Goal: Information Seeking & Learning: Learn about a topic

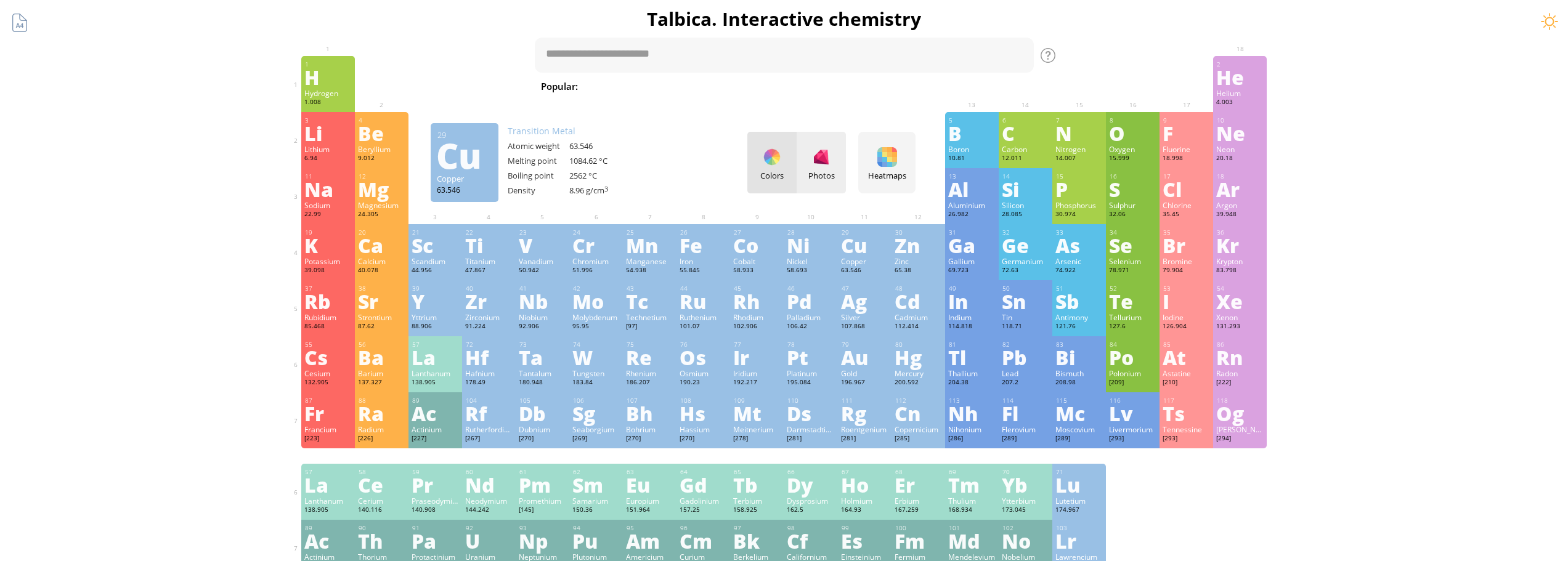
click at [815, 161] on div "Photos" at bounding box center [821, 162] width 49 height 62
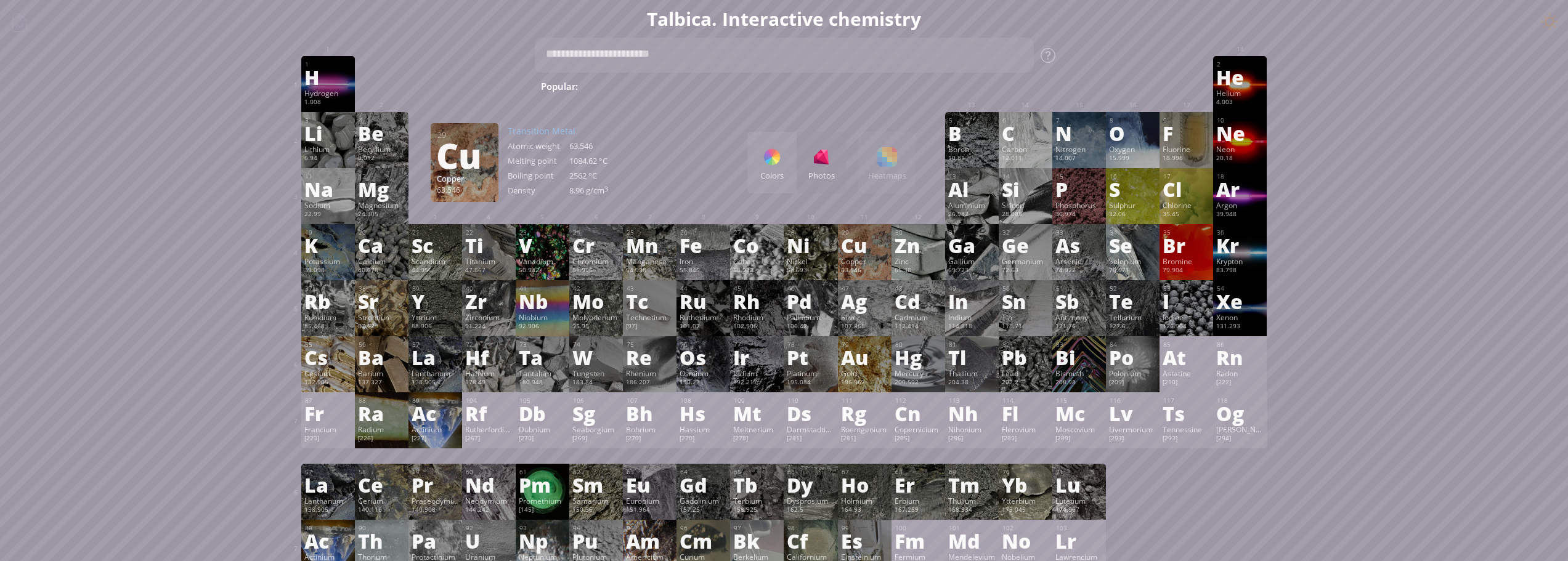
drag, startPoint x: 839, startPoint y: 167, endPoint x: 815, endPoint y: 168, distance: 24.0
click at [829, 168] on div "Colors Photos" at bounding box center [796, 162] width 99 height 62
click at [796, 168] on div "Colors" at bounding box center [771, 162] width 49 height 62
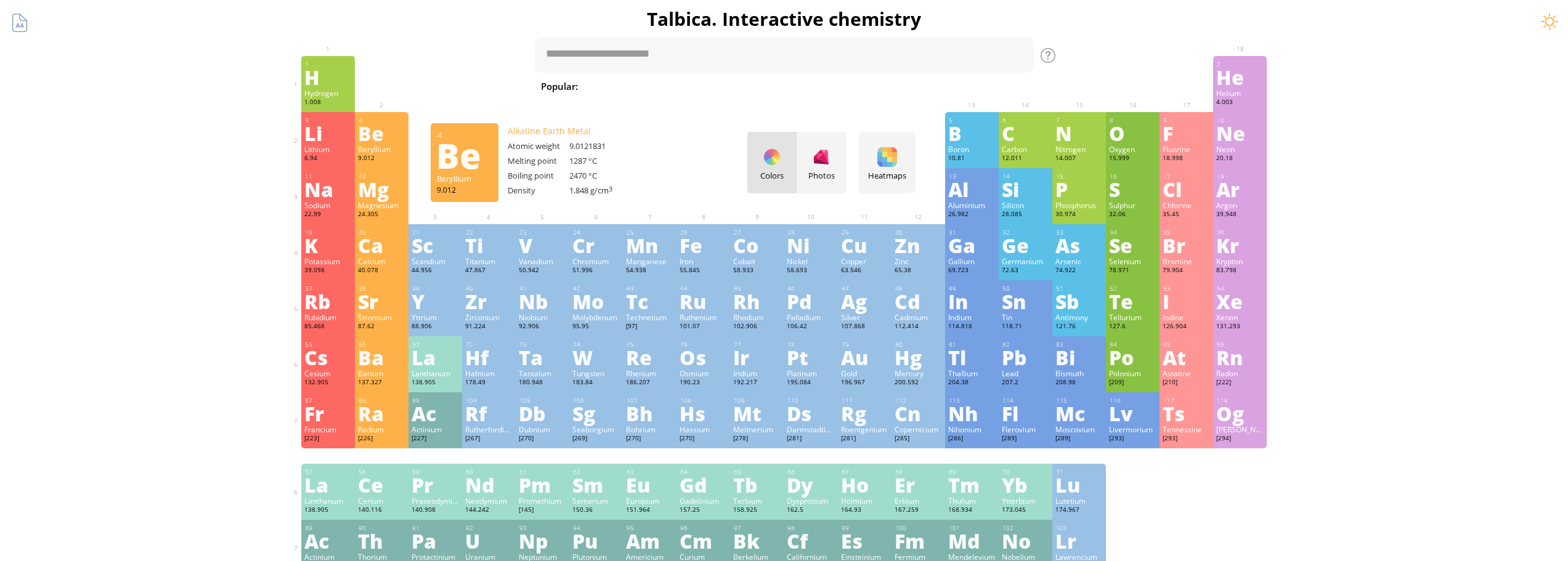
click at [390, 143] on div "Be" at bounding box center [381, 132] width 47 height 19
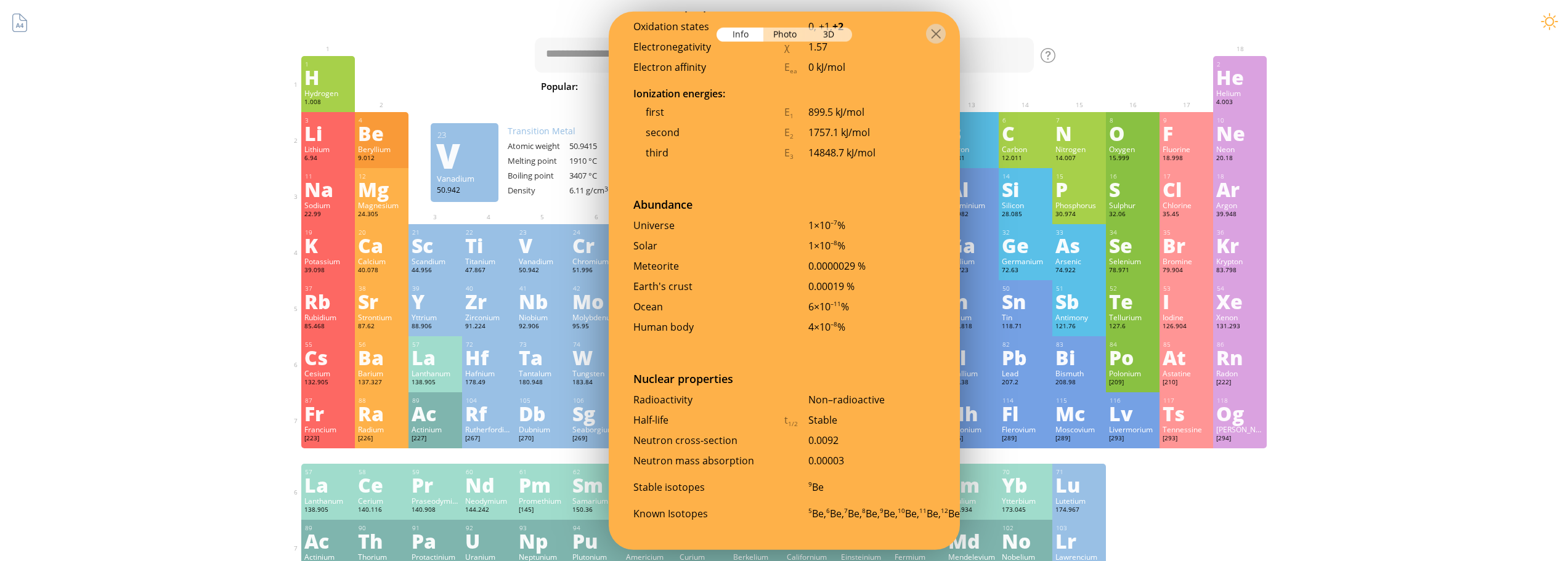
scroll to position [2493, 0]
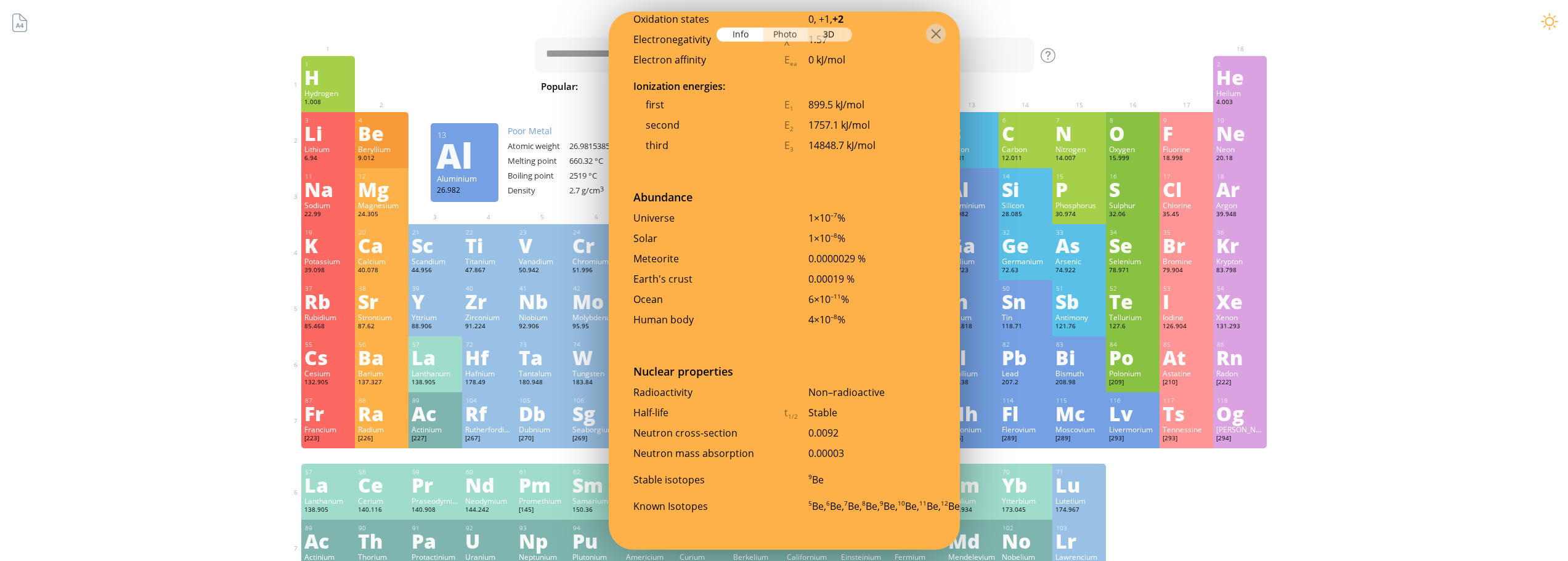
click at [795, 31] on div "Photo" at bounding box center [786, 33] width 44 height 14
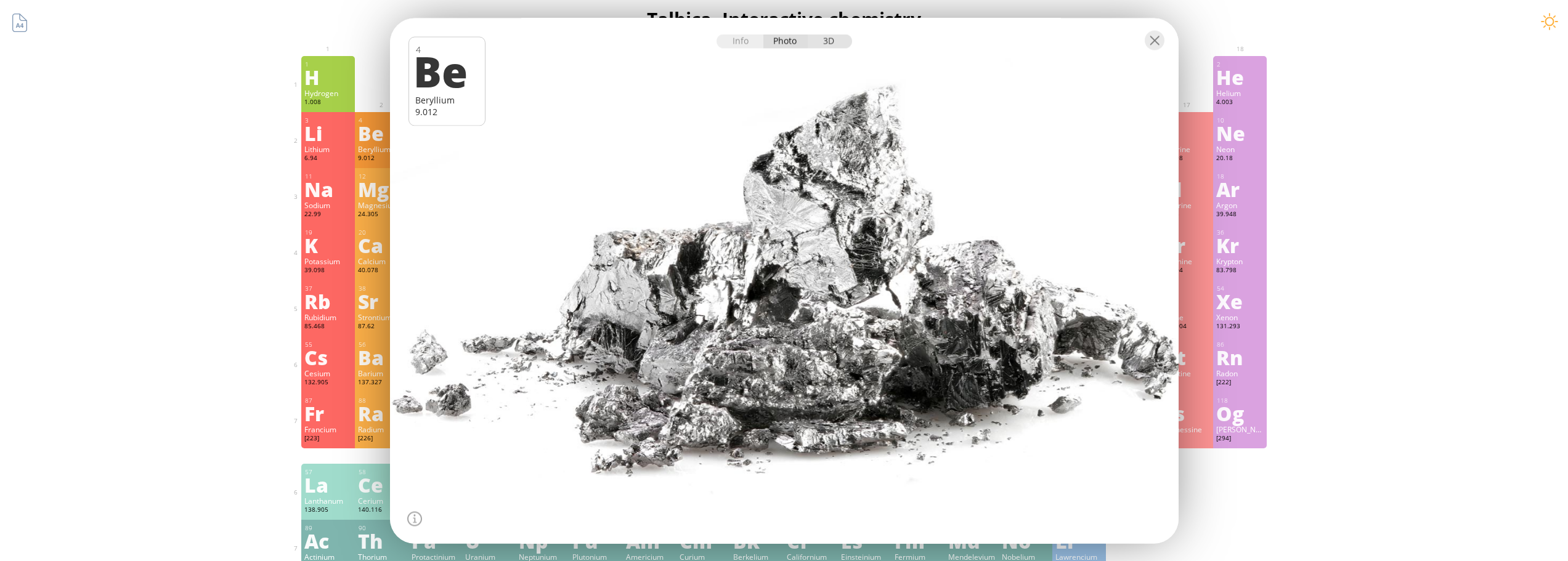
click at [821, 40] on div "3D" at bounding box center [830, 41] width 44 height 14
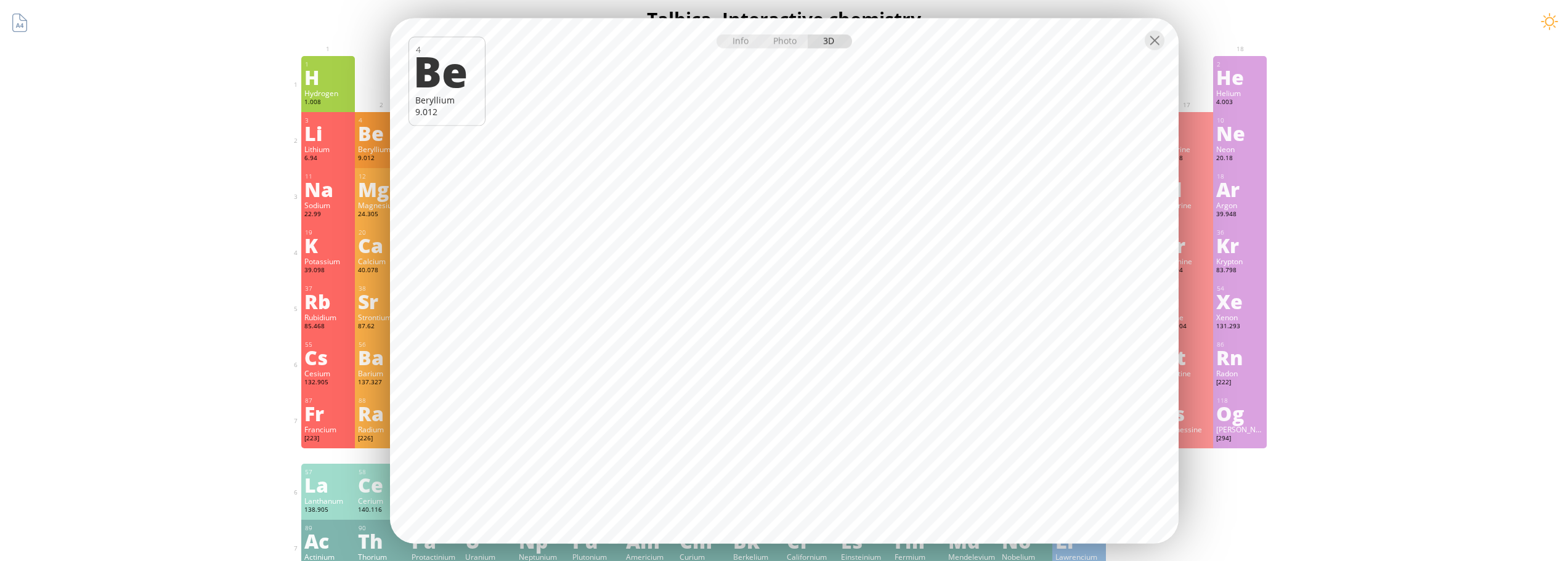
drag, startPoint x: 738, startPoint y: 40, endPoint x: 763, endPoint y: 39, distance: 25.0
click at [740, 39] on div "Info" at bounding box center [740, 41] width 47 height 14
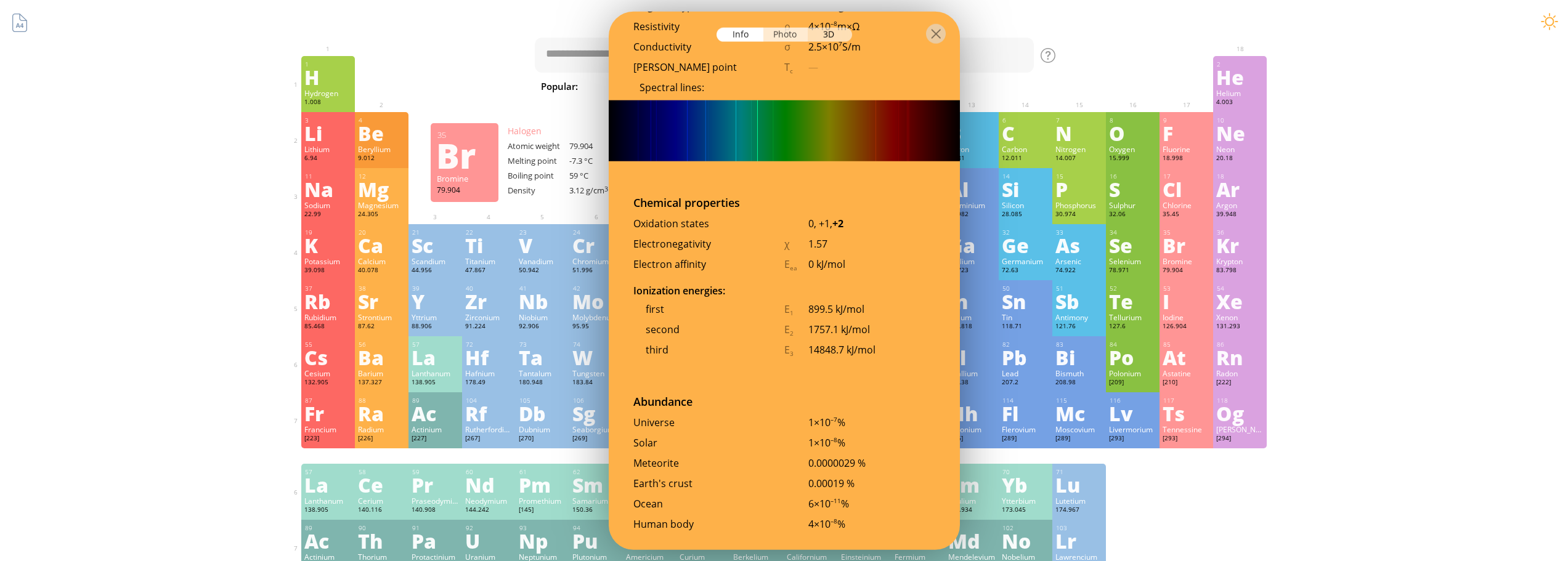
scroll to position [2149, 0]
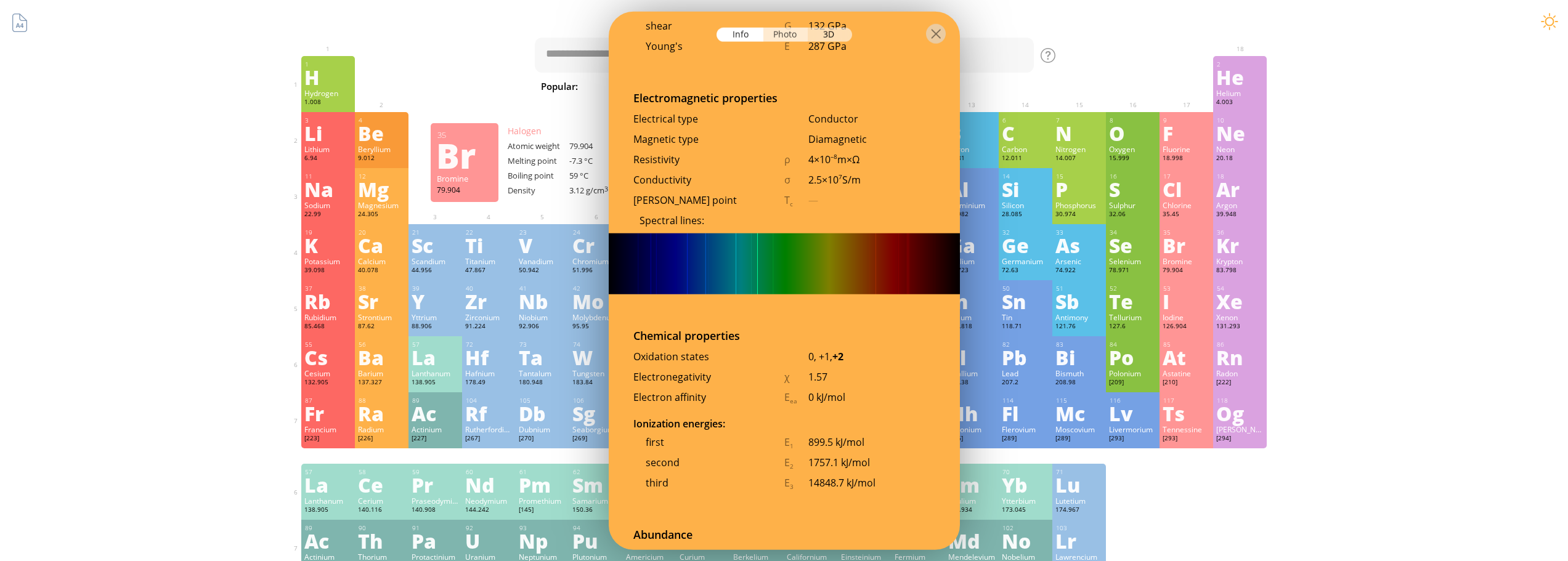
click at [781, 40] on div "Photo" at bounding box center [786, 33] width 44 height 14
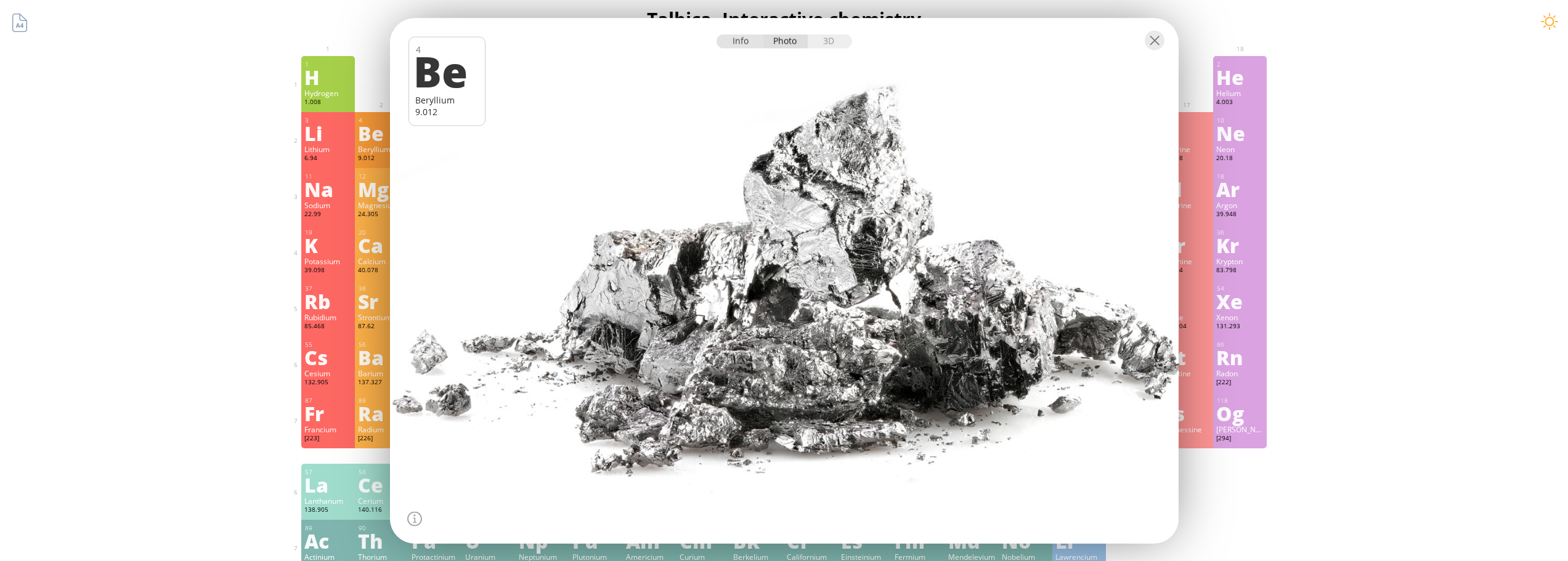
click at [753, 34] on div "Info" at bounding box center [740, 41] width 47 height 14
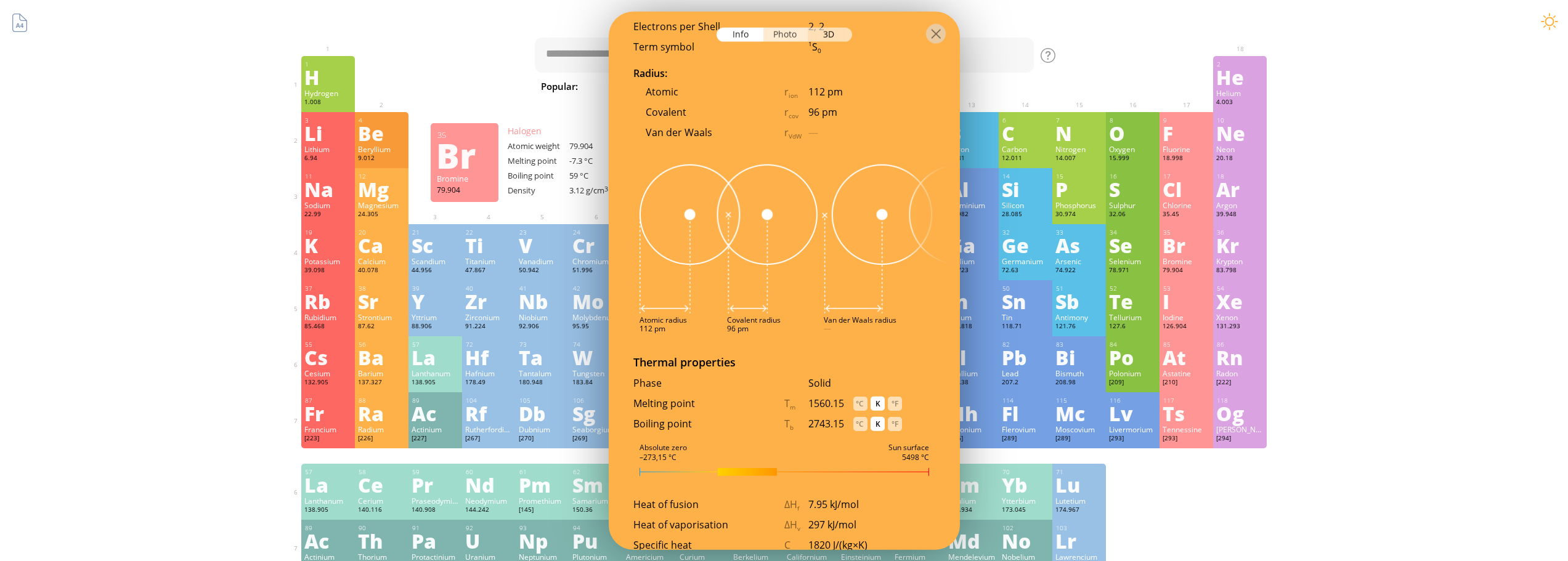
scroll to position [863, 0]
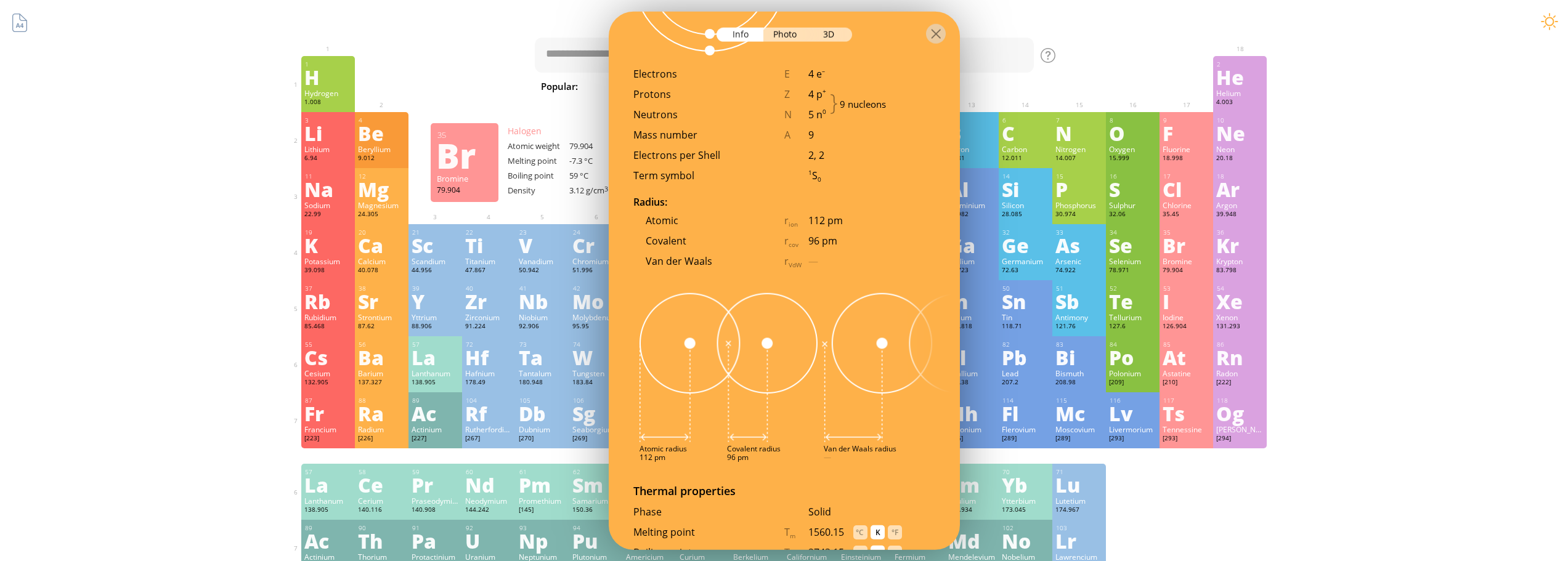
click at [775, 46] on div at bounding box center [784, 32] width 351 height 44
click at [778, 35] on div "Photo" at bounding box center [786, 33] width 44 height 14
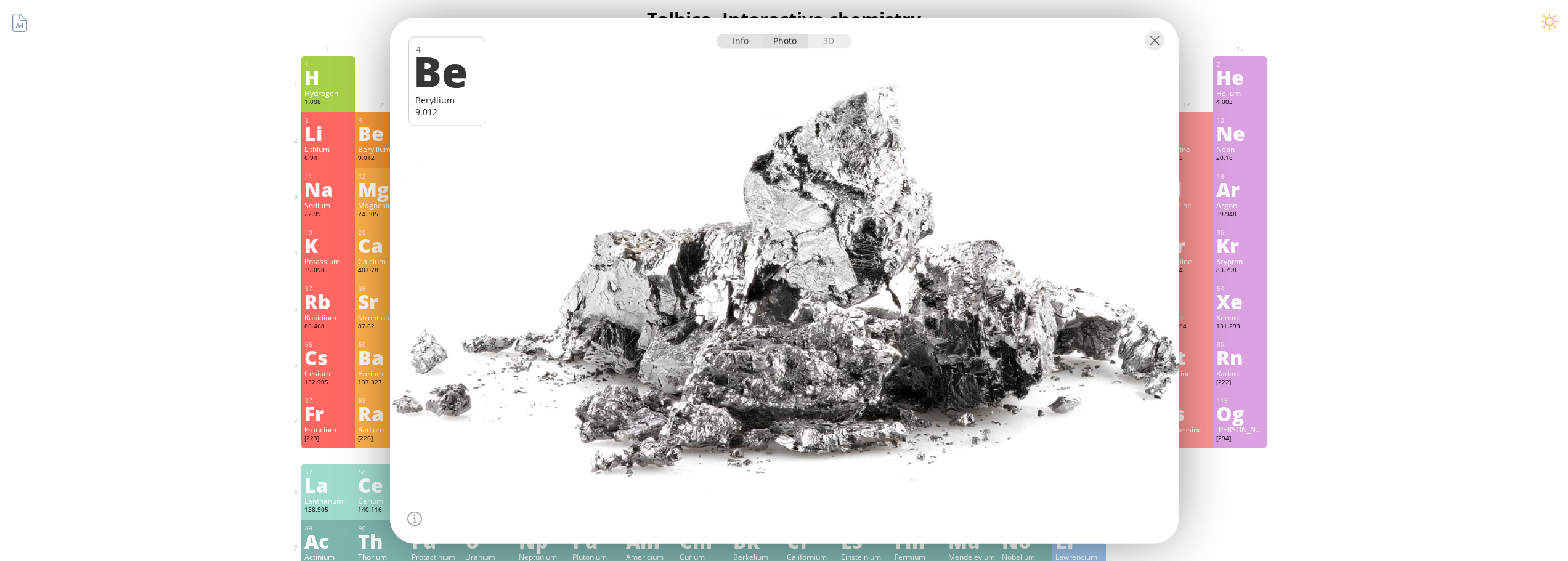
click at [743, 34] on div "Info" at bounding box center [740, 41] width 47 height 14
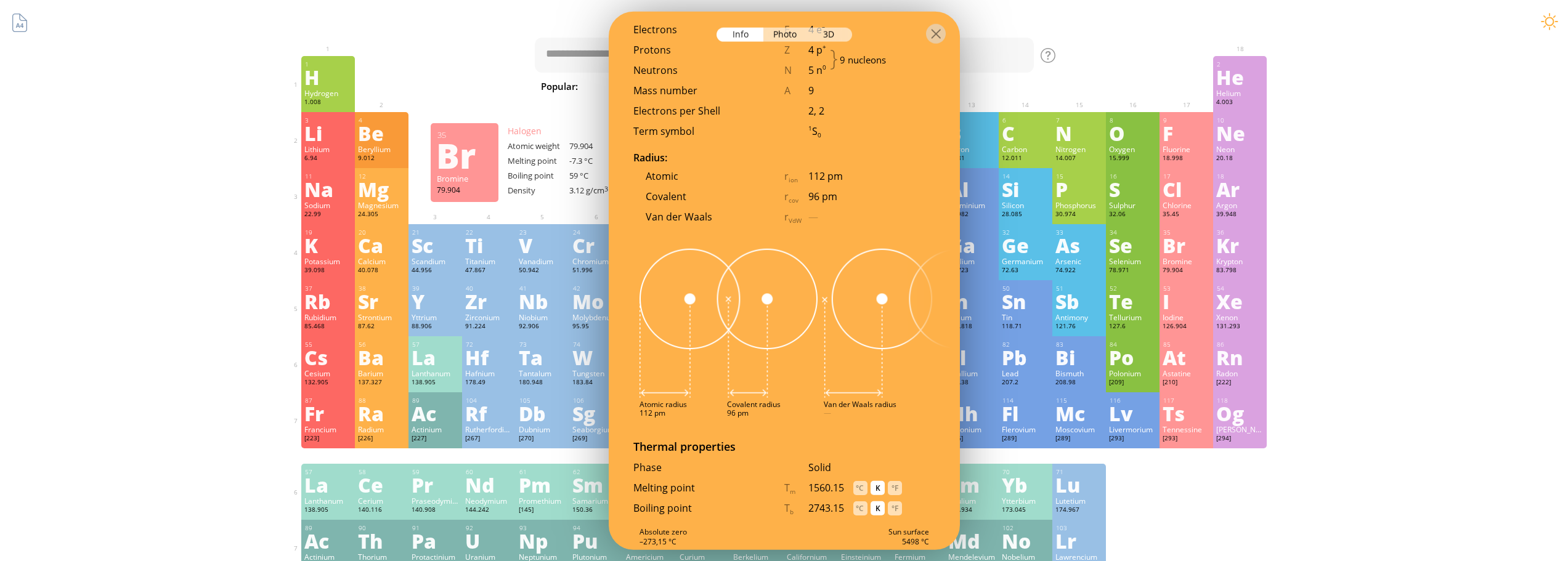
scroll to position [922, 0]
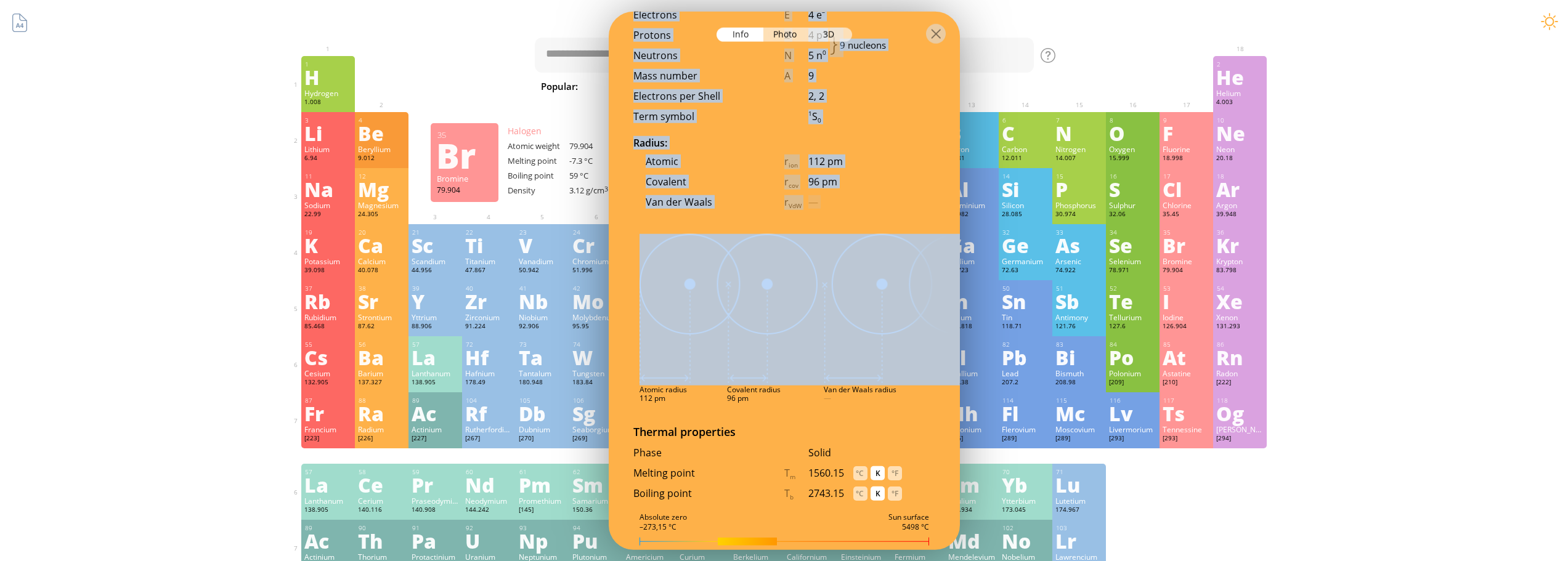
drag, startPoint x: 930, startPoint y: 33, endPoint x: 769, endPoint y: 321, distance: 329.9
click at [769, 321] on div "Info Photo 3D Info Photo 3D 4 Be Beryllium 9.012 Pure beryllium (99.58% fine) […" at bounding box center [784, 280] width 351 height 539
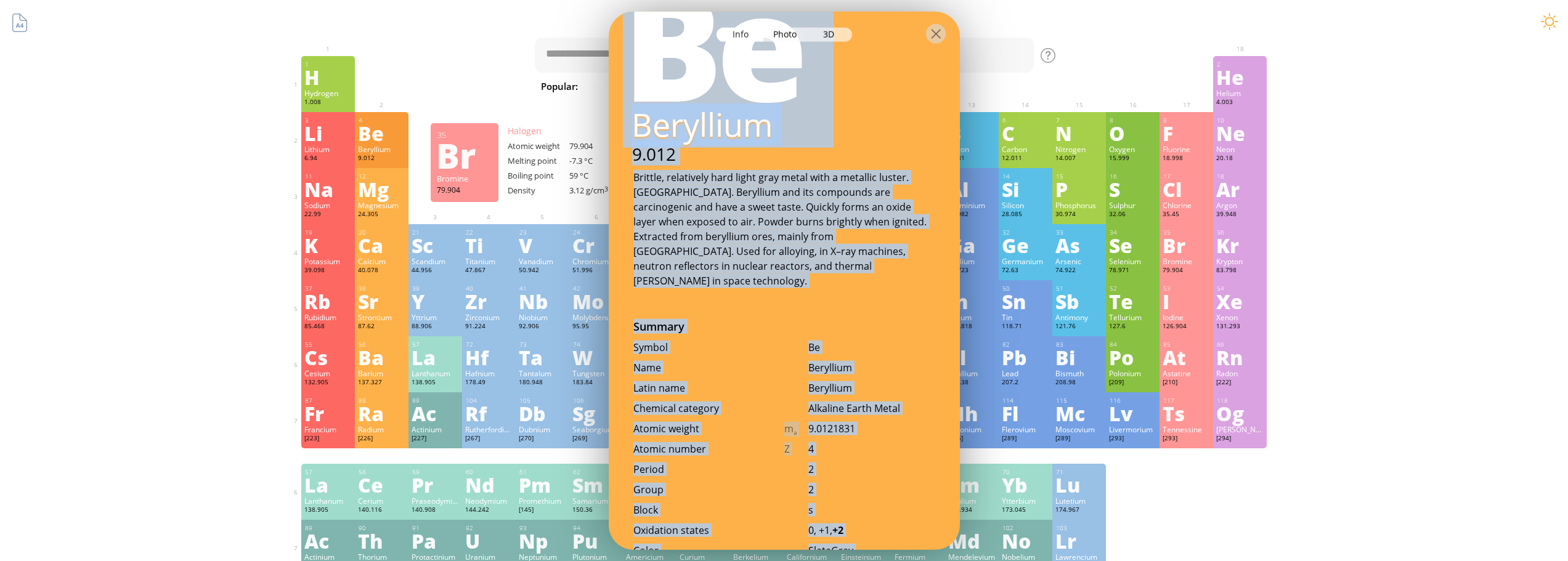
scroll to position [0, 0]
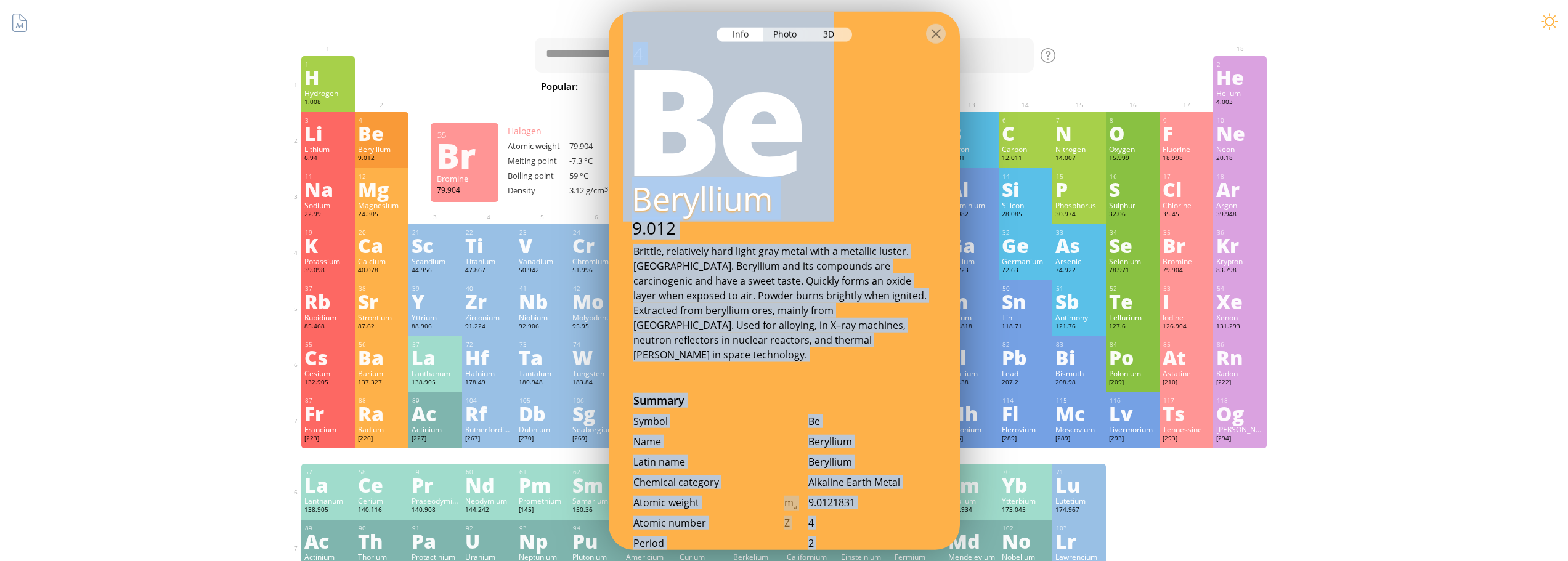
click at [867, 310] on div "Brittle, relatively hard light gray metal with a metallic luster. [GEOGRAPHIC_D…" at bounding box center [784, 303] width 302 height 118
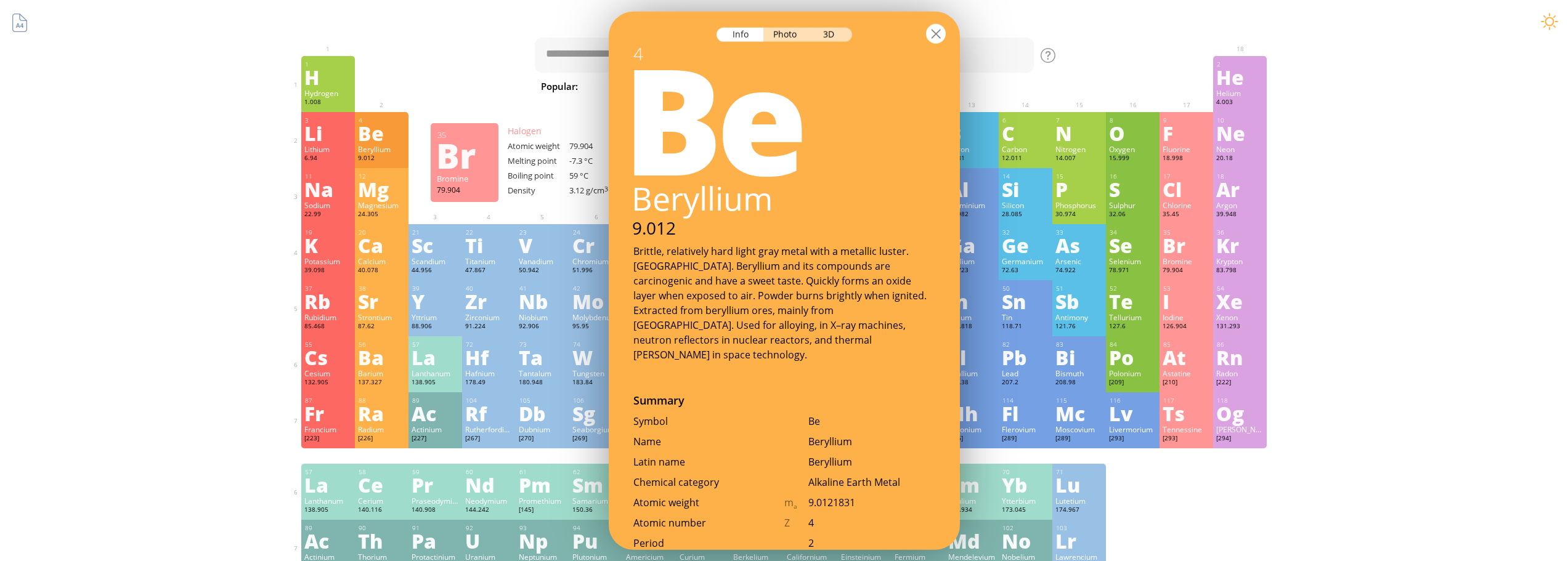
click at [938, 39] on div at bounding box center [935, 32] width 19 height 19
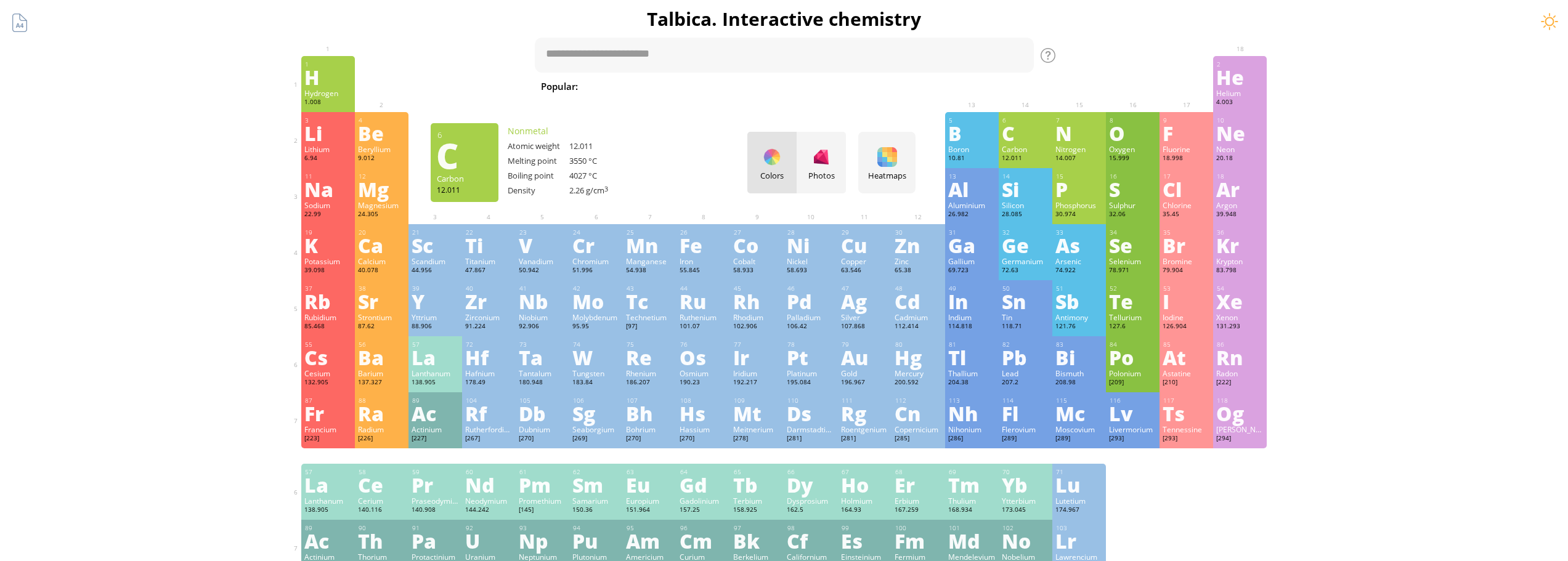
click at [1039, 137] on div "C" at bounding box center [1025, 132] width 47 height 19
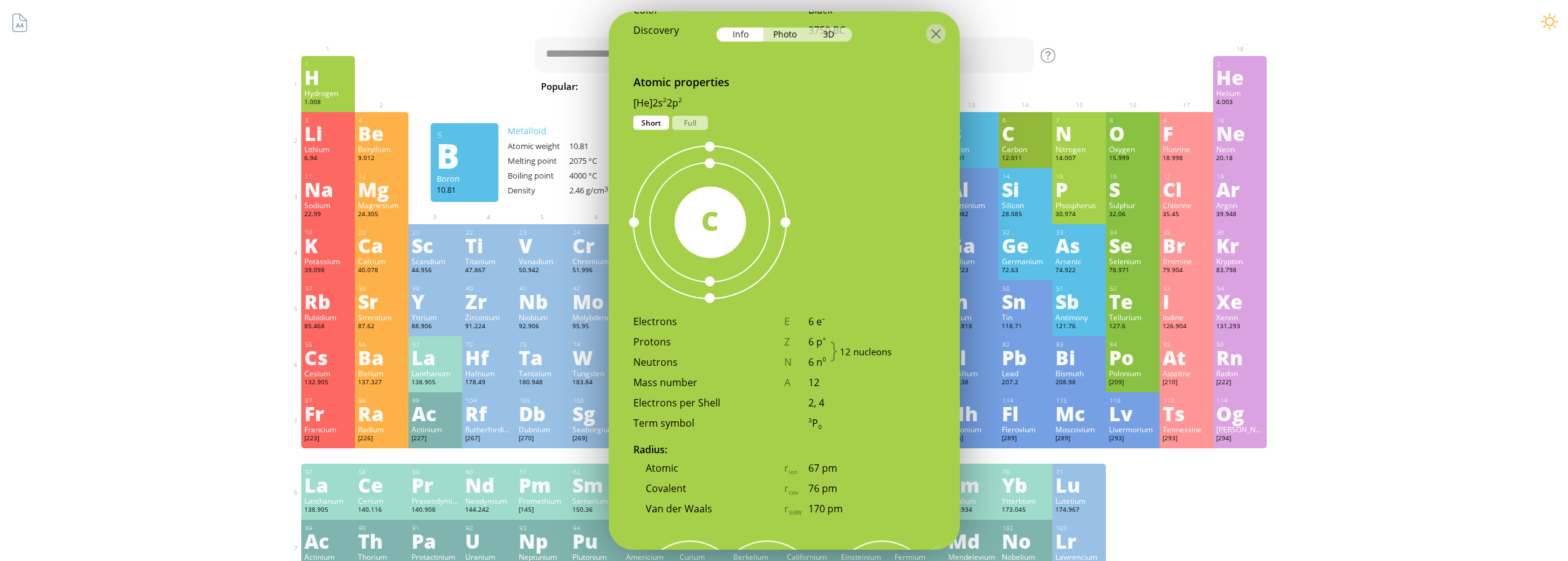
scroll to position [863, 0]
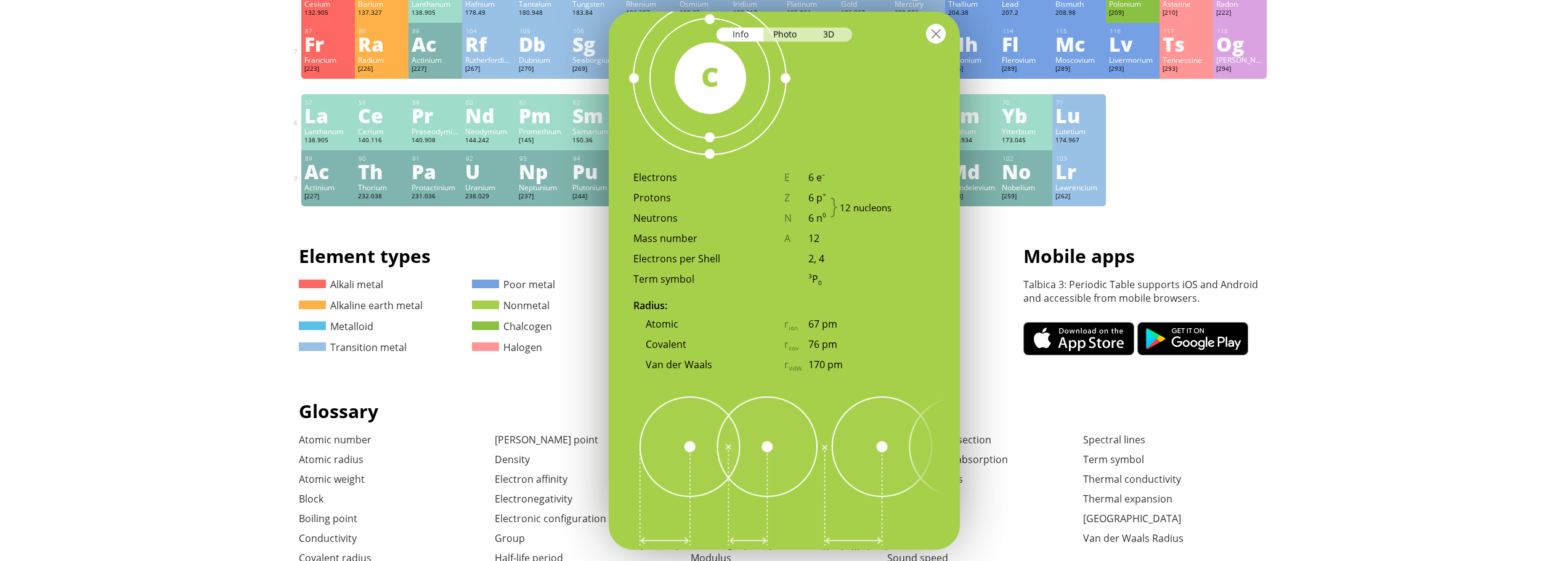
click at [941, 39] on div at bounding box center [935, 32] width 19 height 19
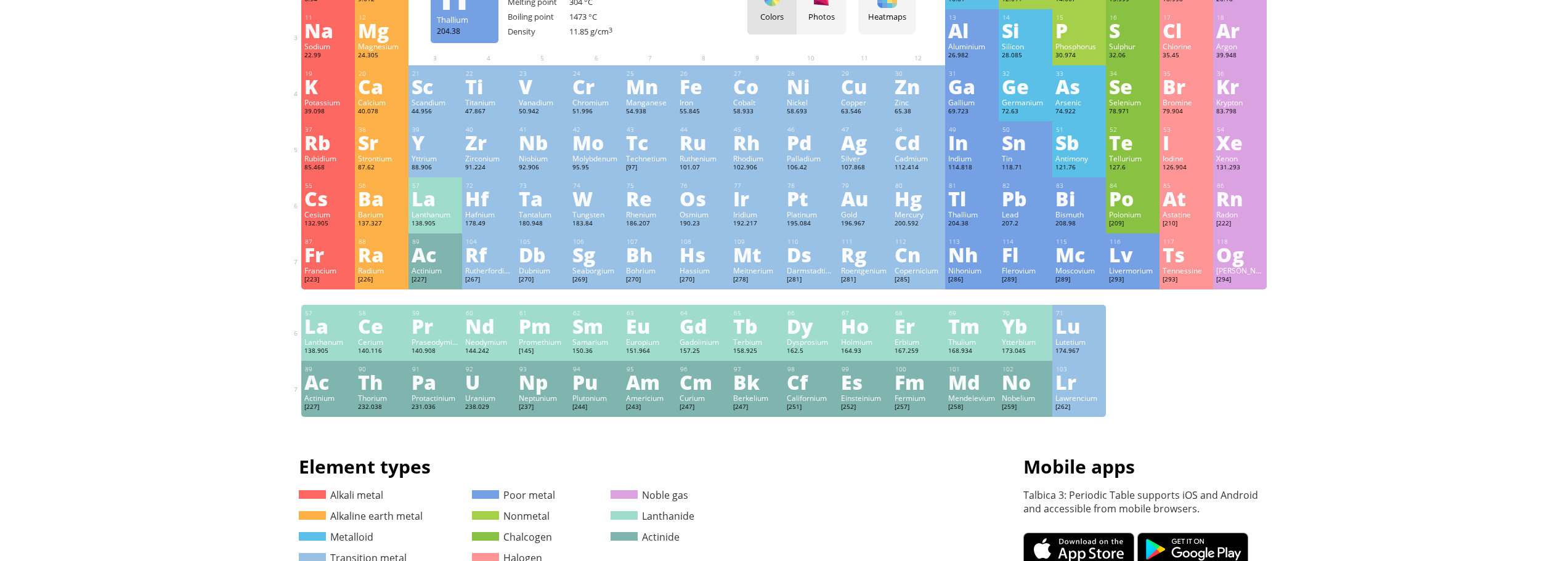
scroll to position [0, 0]
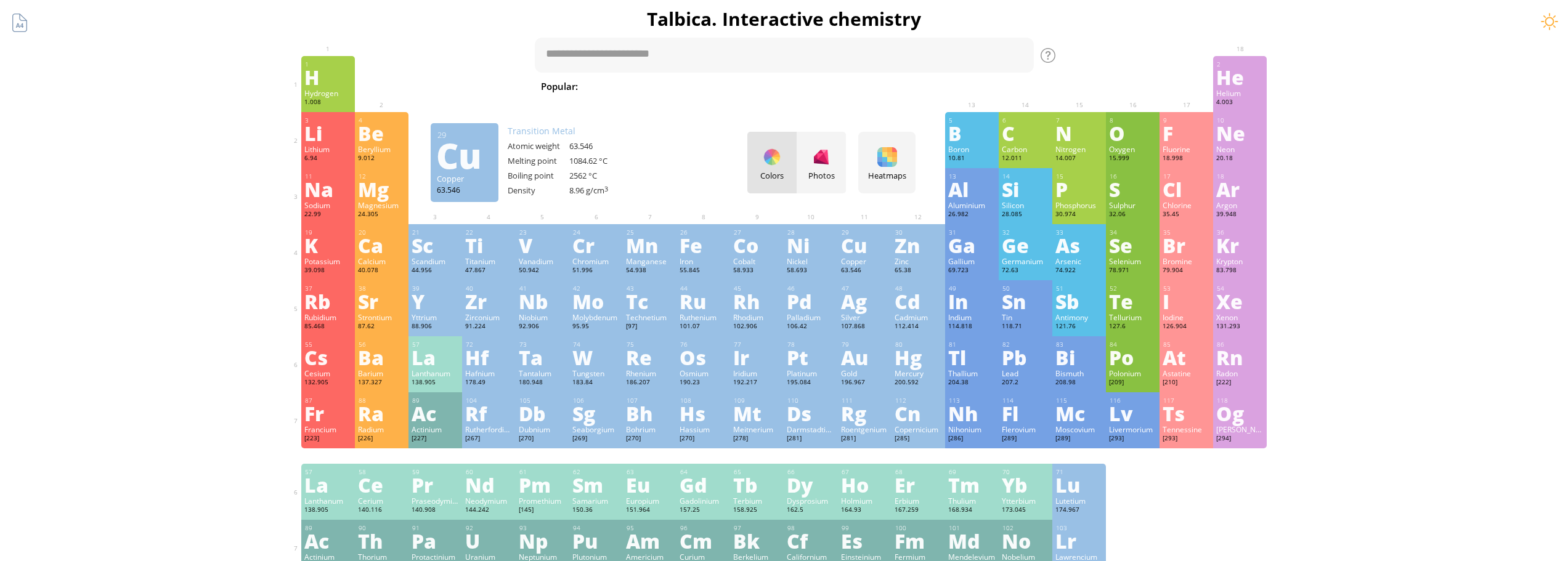
click at [874, 249] on div "Cu" at bounding box center [865, 244] width 47 height 19
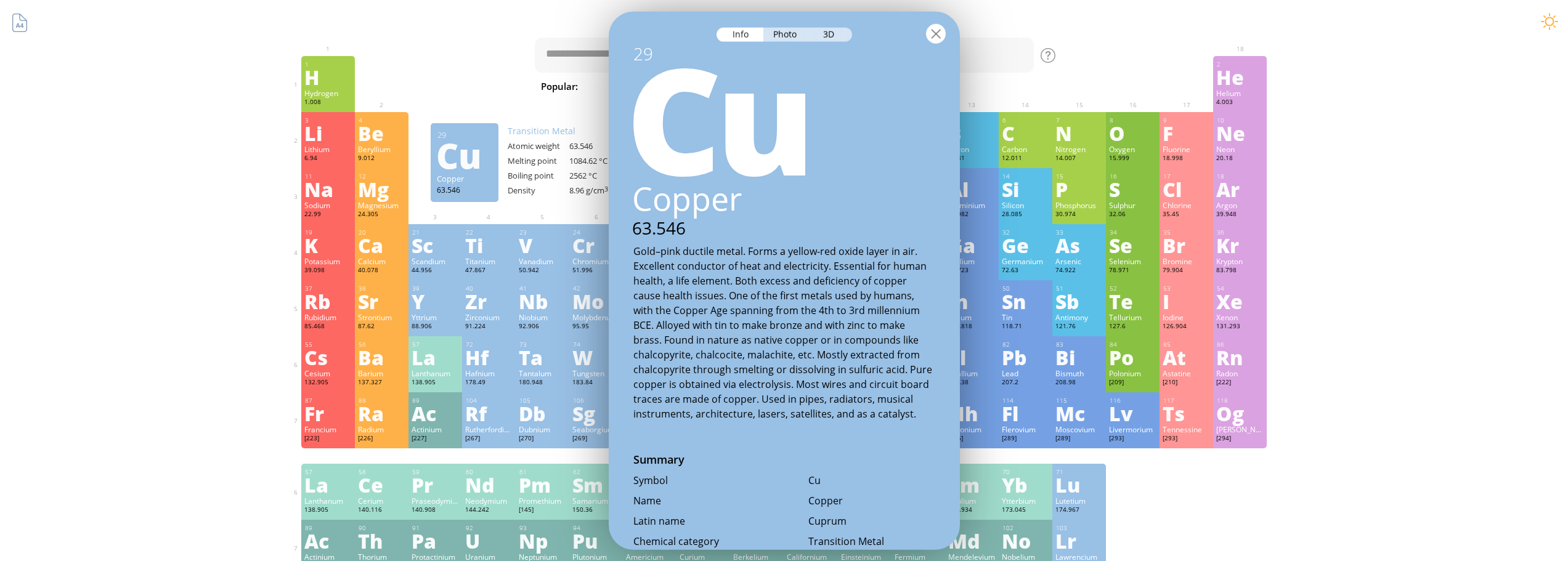
click at [934, 40] on div at bounding box center [935, 32] width 19 height 19
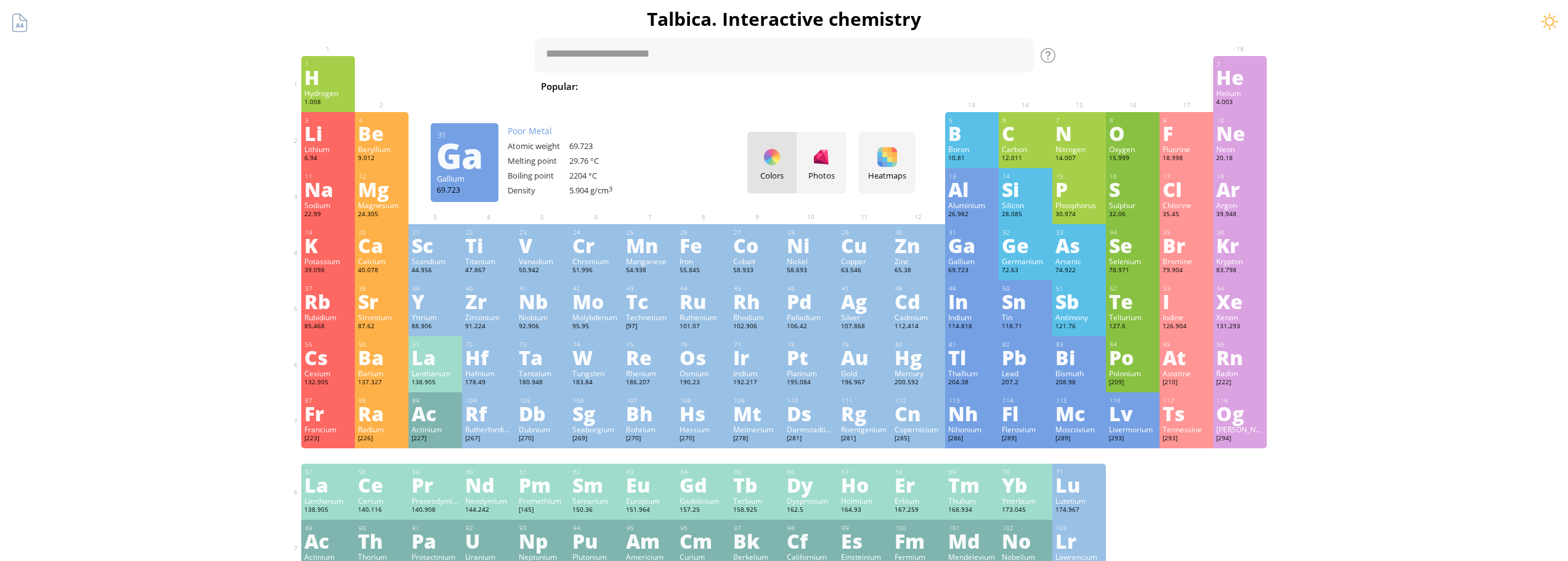
click at [978, 240] on div "Ga" at bounding box center [971, 244] width 47 height 19
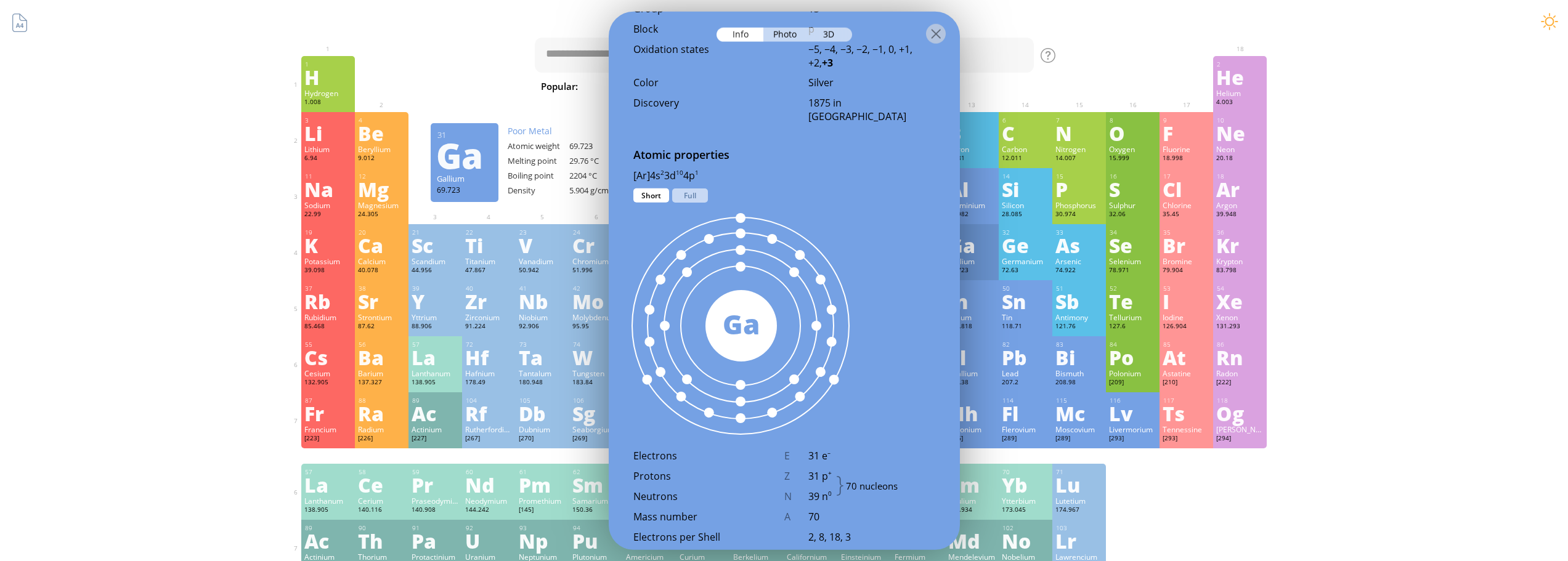
scroll to position [555, 0]
click at [690, 206] on div "70 Ga" at bounding box center [741, 326] width 265 height 246
click at [690, 187] on div "[Ar]4s 2 3d 10 4p 1 1s 2 2s 2 2p 6 3s 2 3p 6 4s 2 3d 10 4p 1 Short Full" at bounding box center [784, 179] width 351 height 20
click at [691, 200] on div "Full" at bounding box center [690, 195] width 36 height 14
click at [653, 195] on div "Short" at bounding box center [651, 195] width 36 height 14
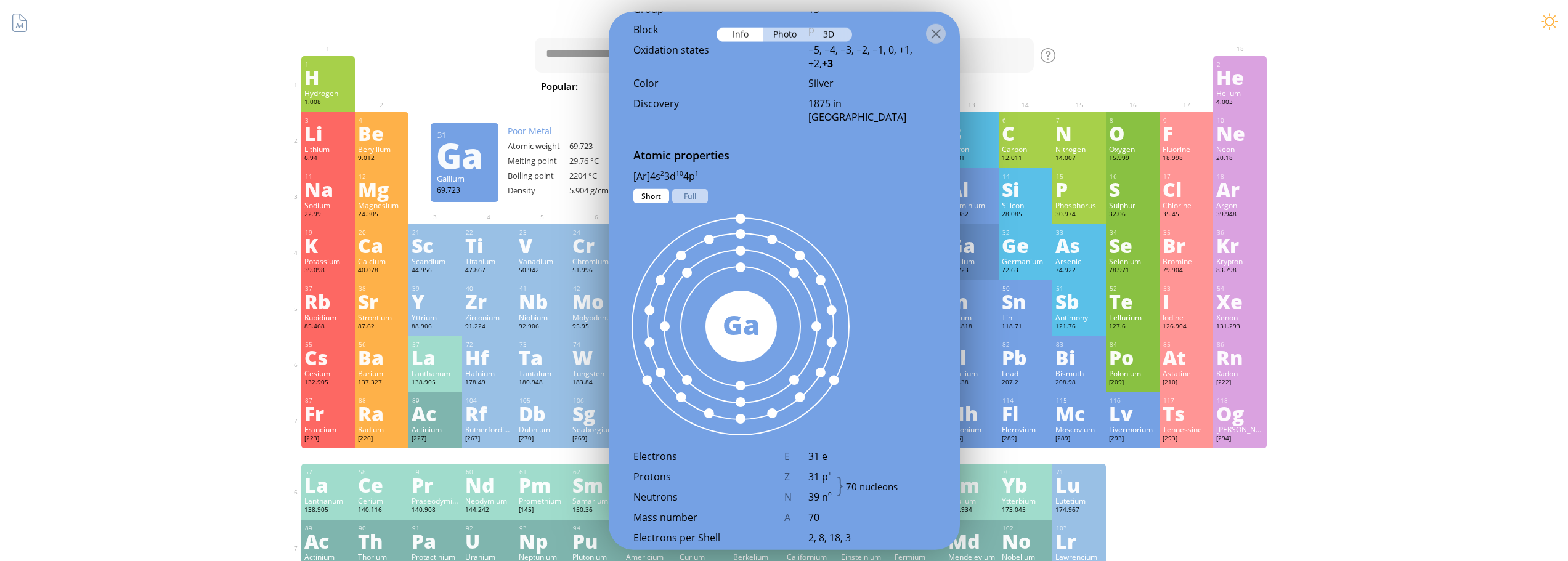
click at [738, 334] on div "Ga" at bounding box center [740, 324] width 71 height 39
click at [781, 36] on div "Photo" at bounding box center [786, 33] width 44 height 14
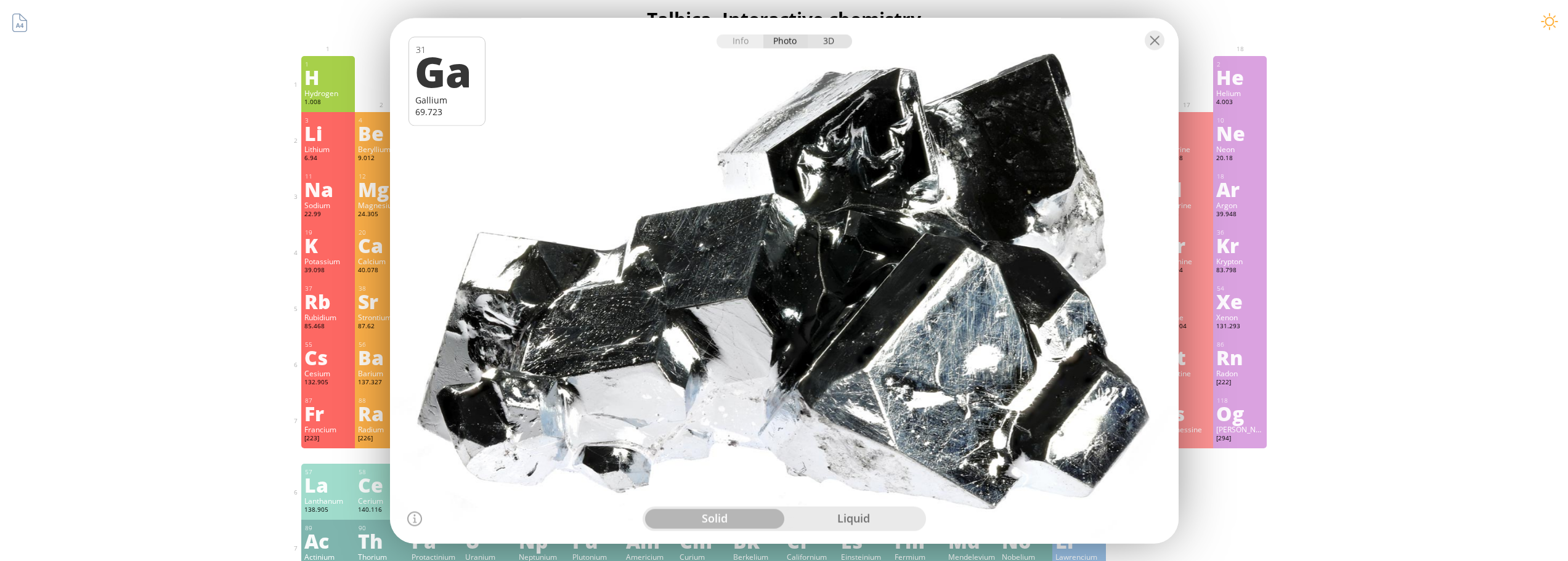
click at [819, 38] on div "3D" at bounding box center [830, 41] width 44 height 14
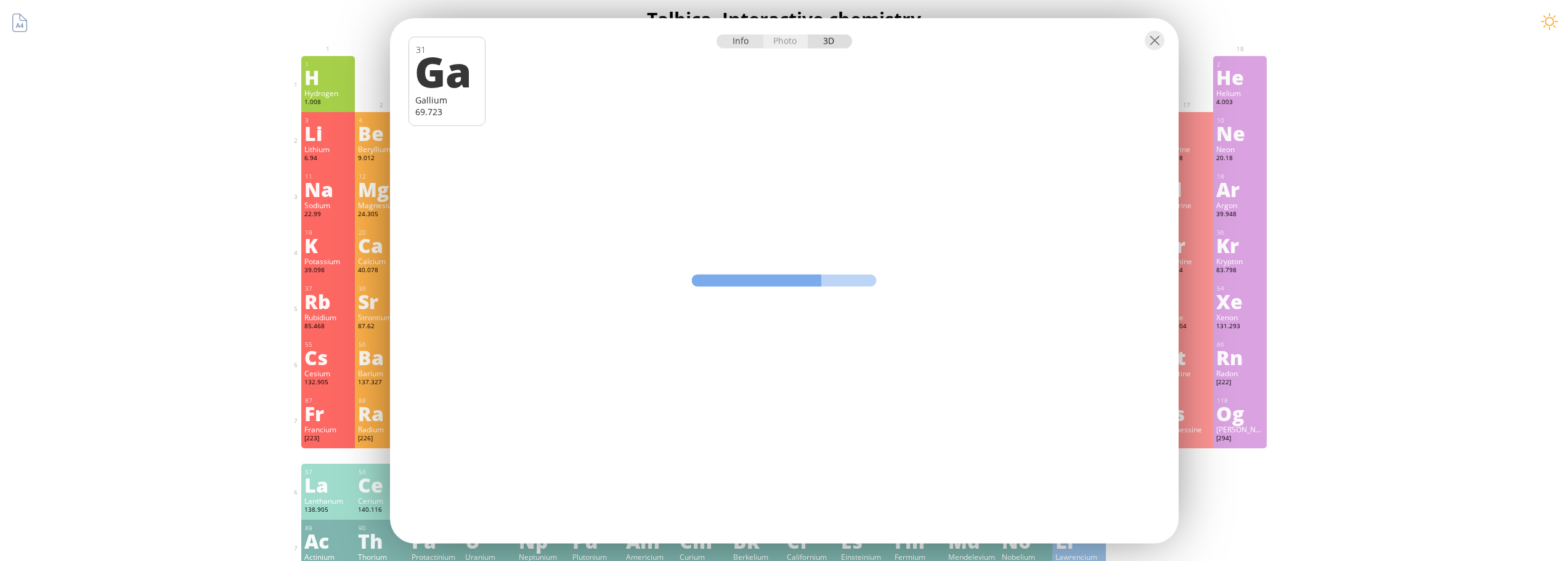
click at [741, 48] on div "Info" at bounding box center [740, 41] width 47 height 14
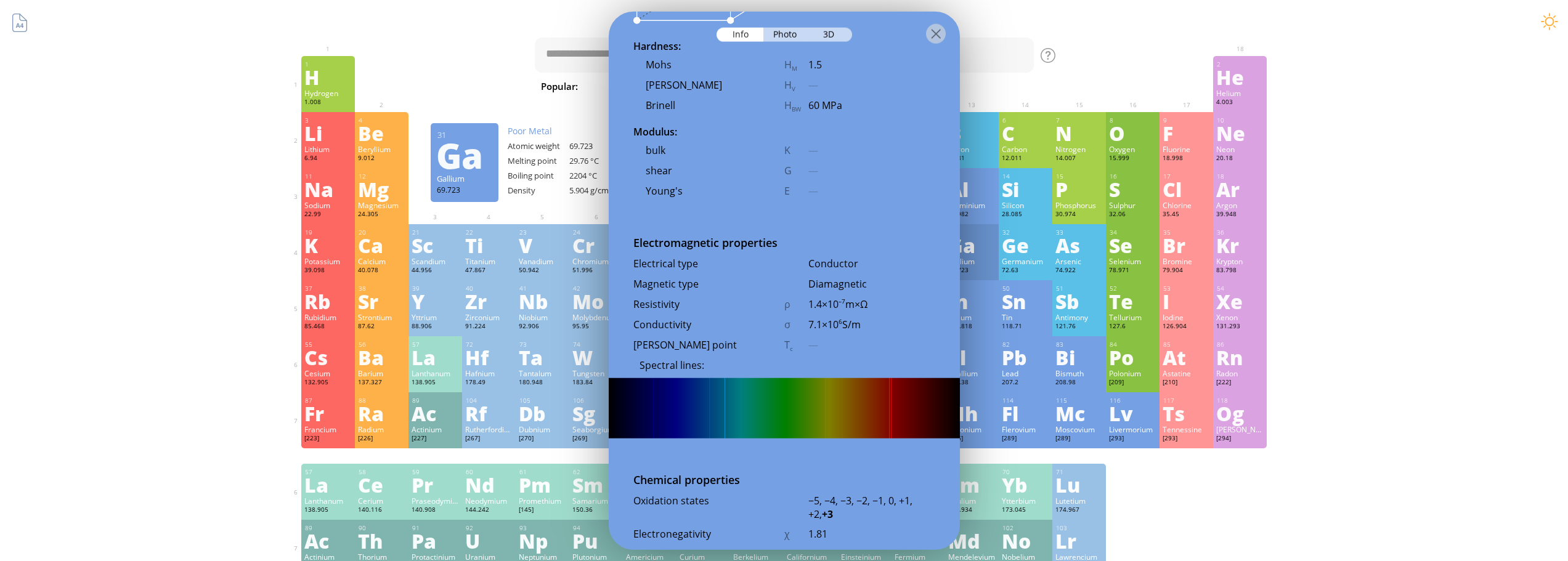
scroll to position [2182, 0]
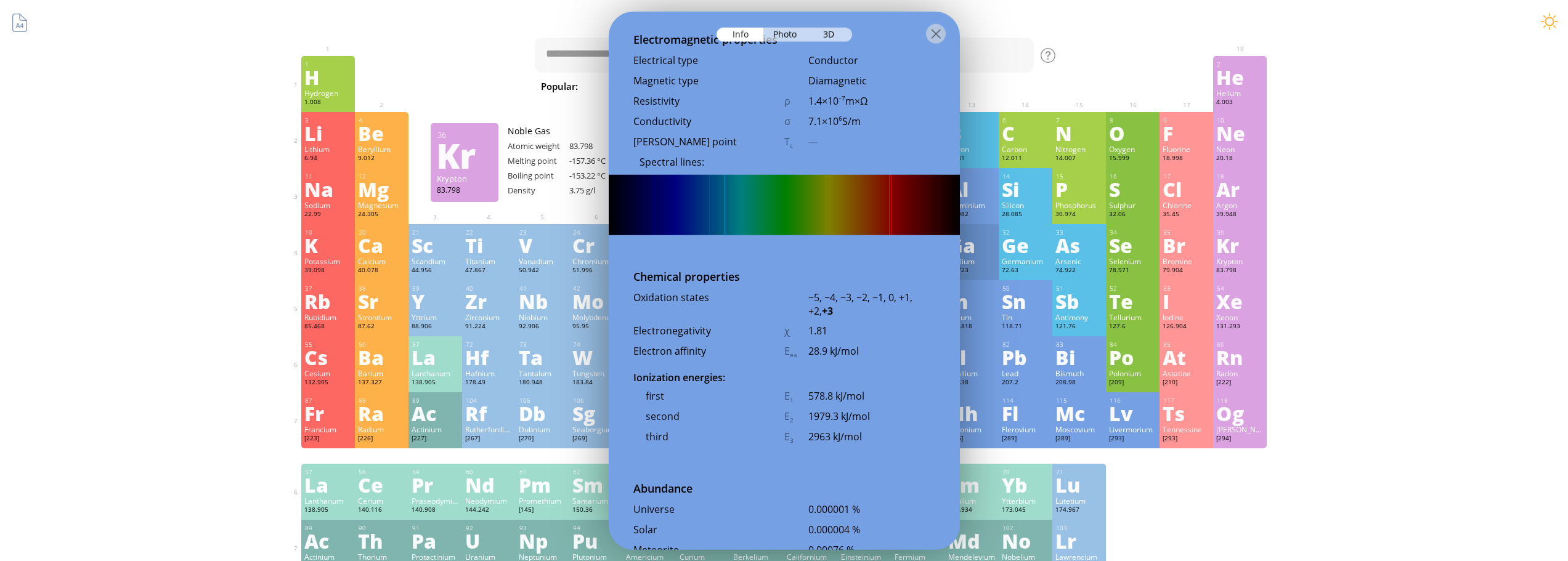
click at [1558, 181] on div "Summary Molecular formula Molecular weight Exact mass Monoisotopic mass Classif…" at bounding box center [784, 522] width 1568 height 1044
click at [936, 34] on div at bounding box center [935, 32] width 19 height 19
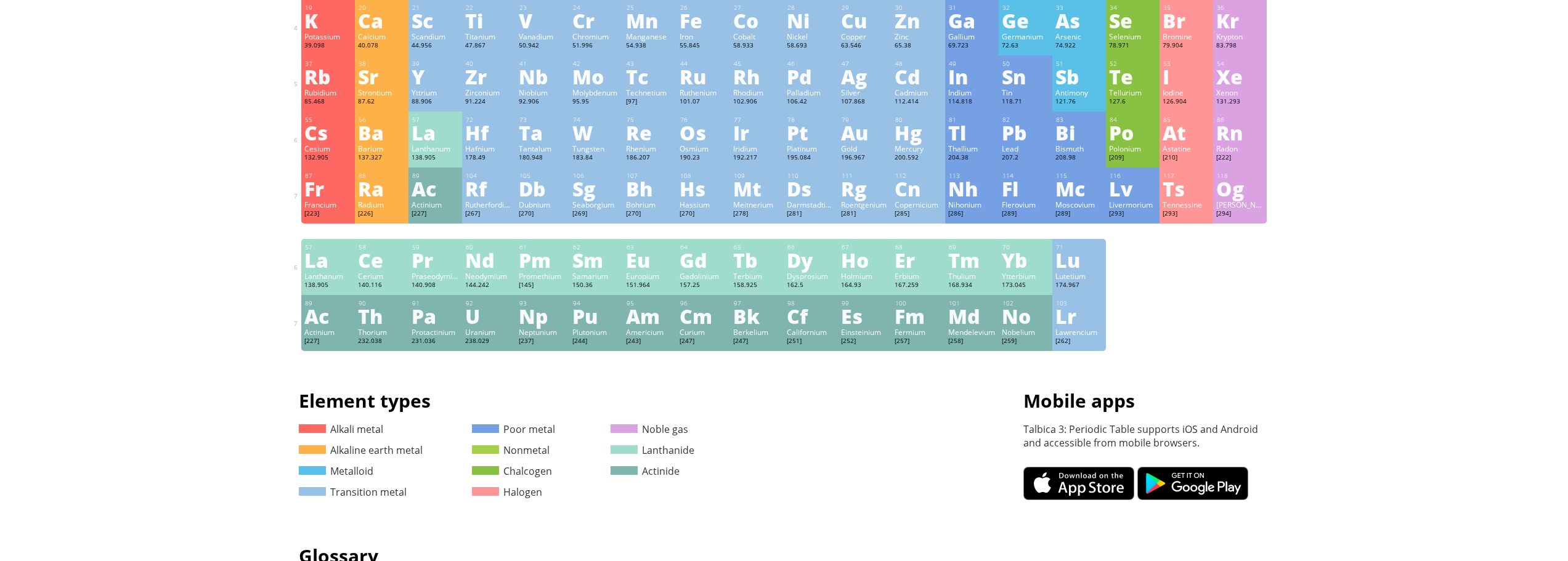
scroll to position [246, 0]
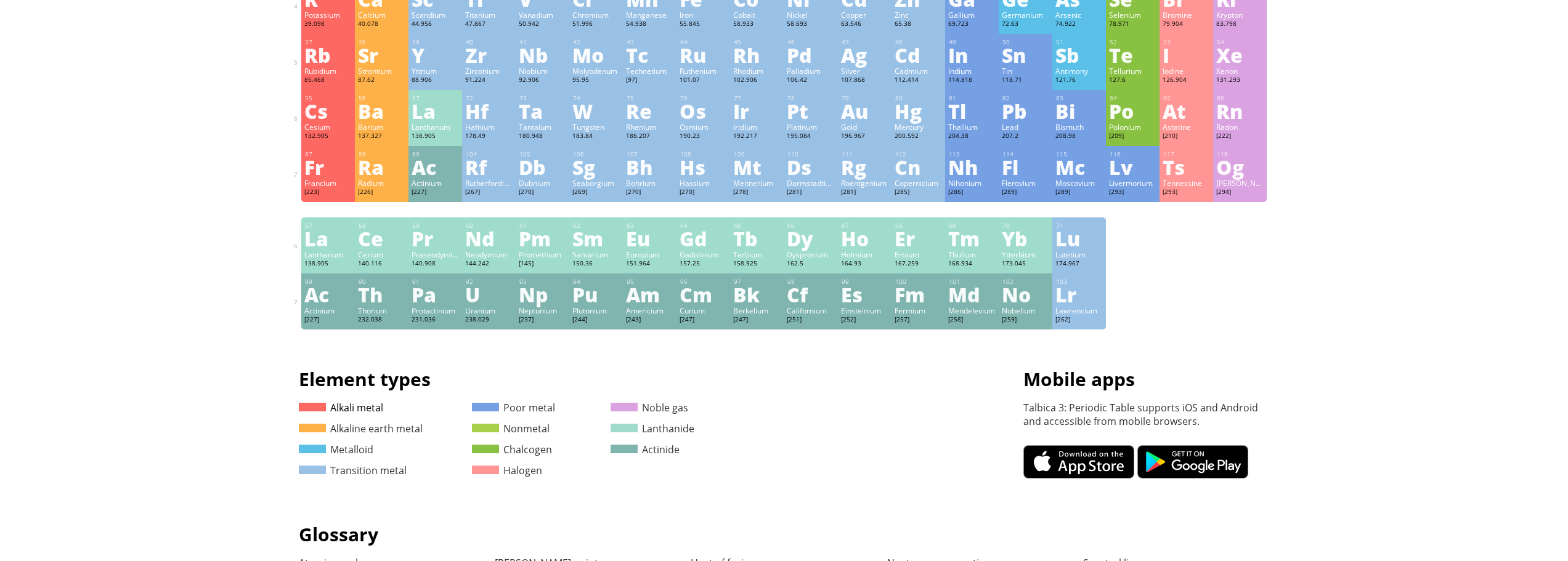
click at [318, 412] on span at bounding box center [312, 406] width 27 height 8
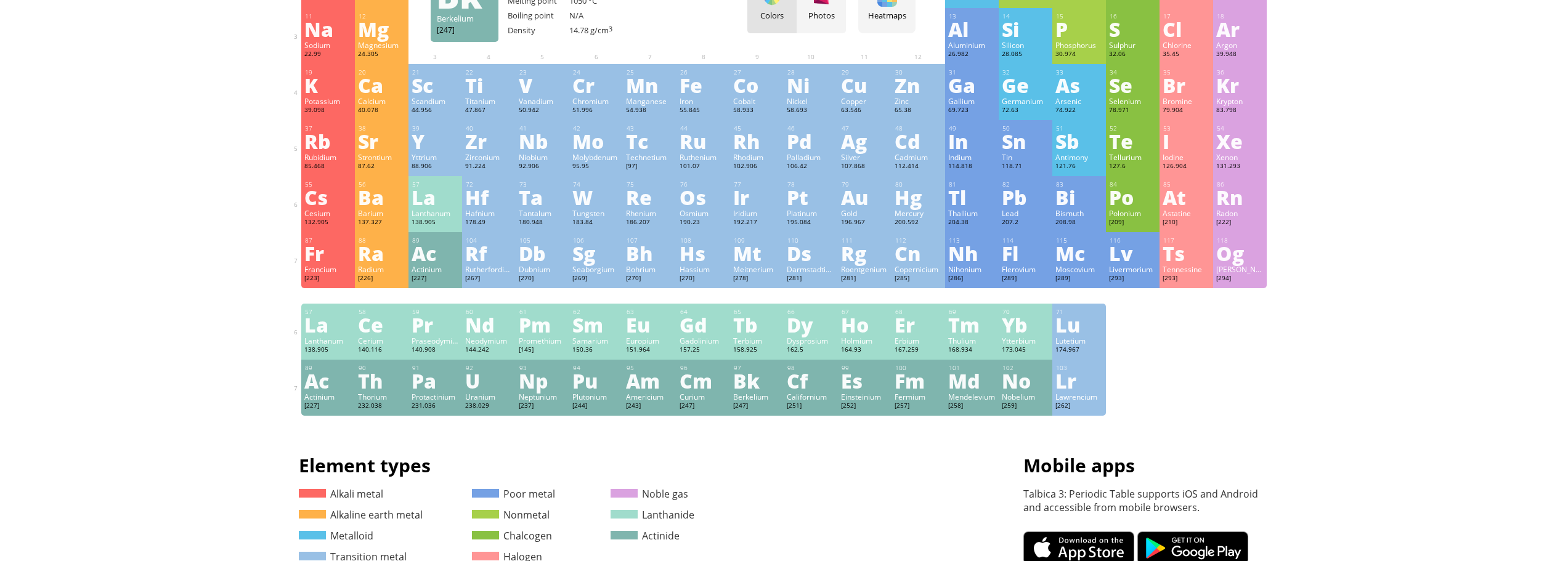
scroll to position [0, 0]
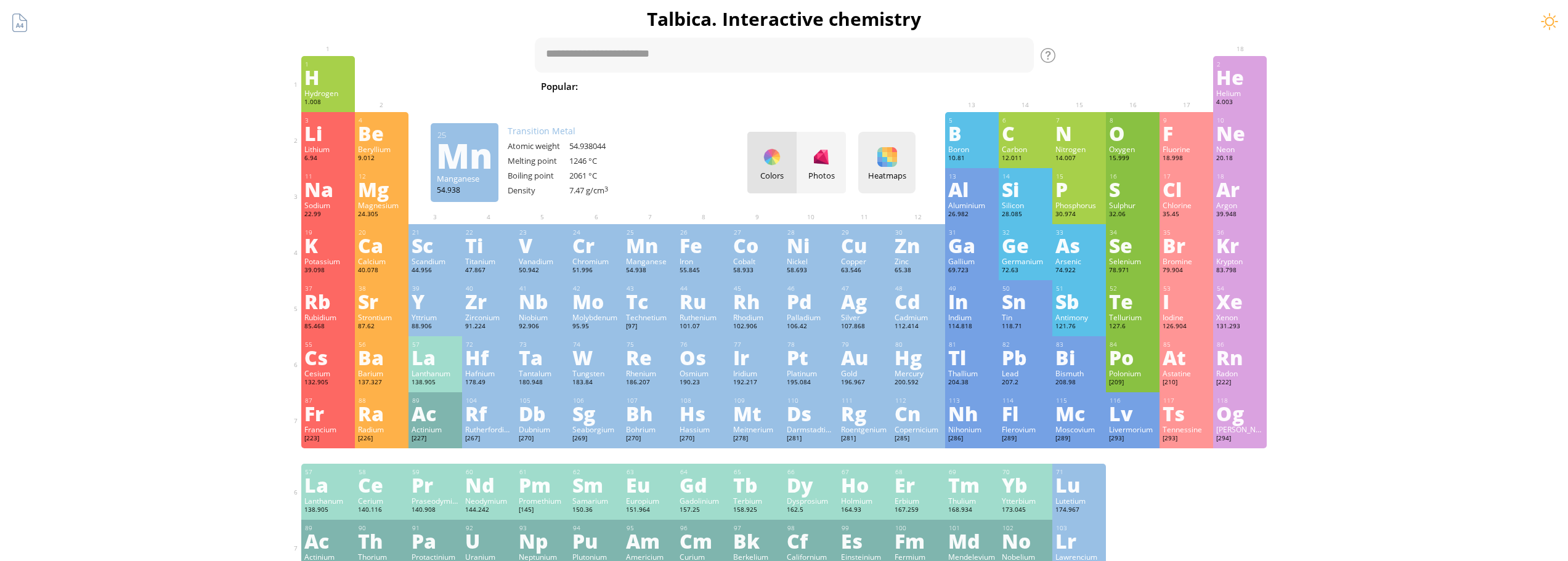
click at [880, 163] on div "Heatmaps Heatmaps Normal mode Melting point Boiling point Density Atomic weight…" at bounding box center [887, 162] width 57 height 62
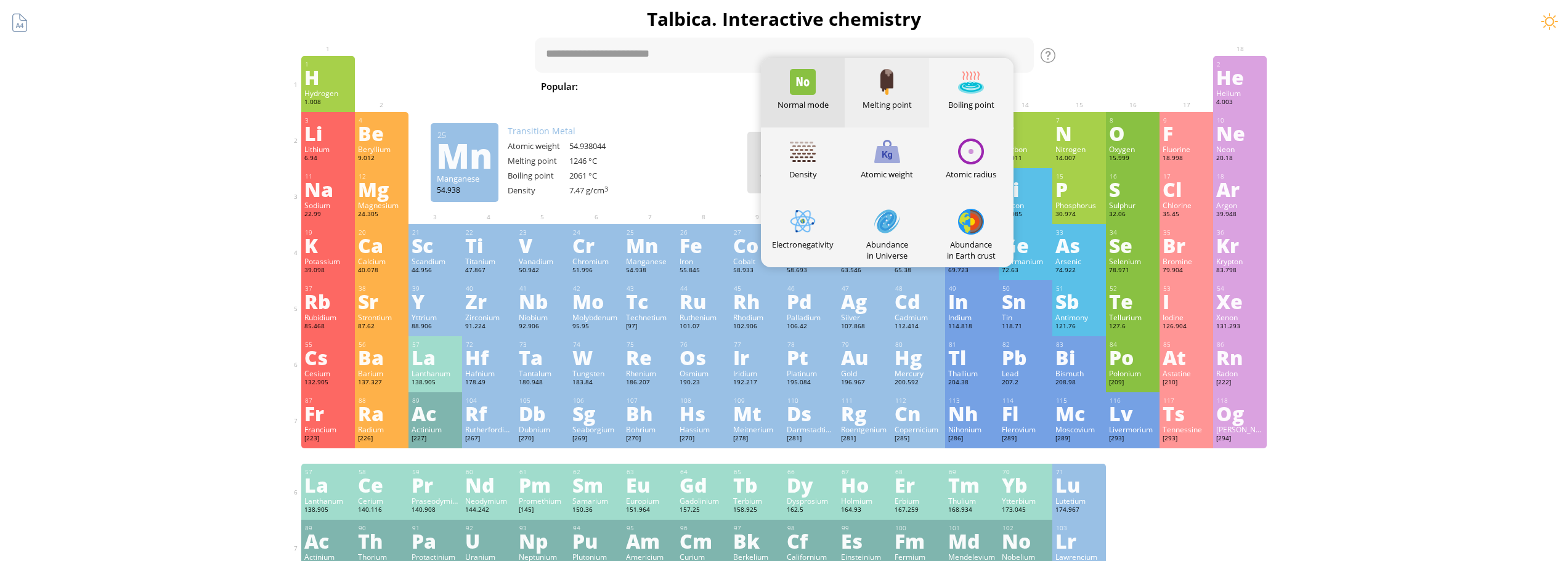
click at [894, 95] on div "Melting point" at bounding box center [887, 93] width 84 height 69
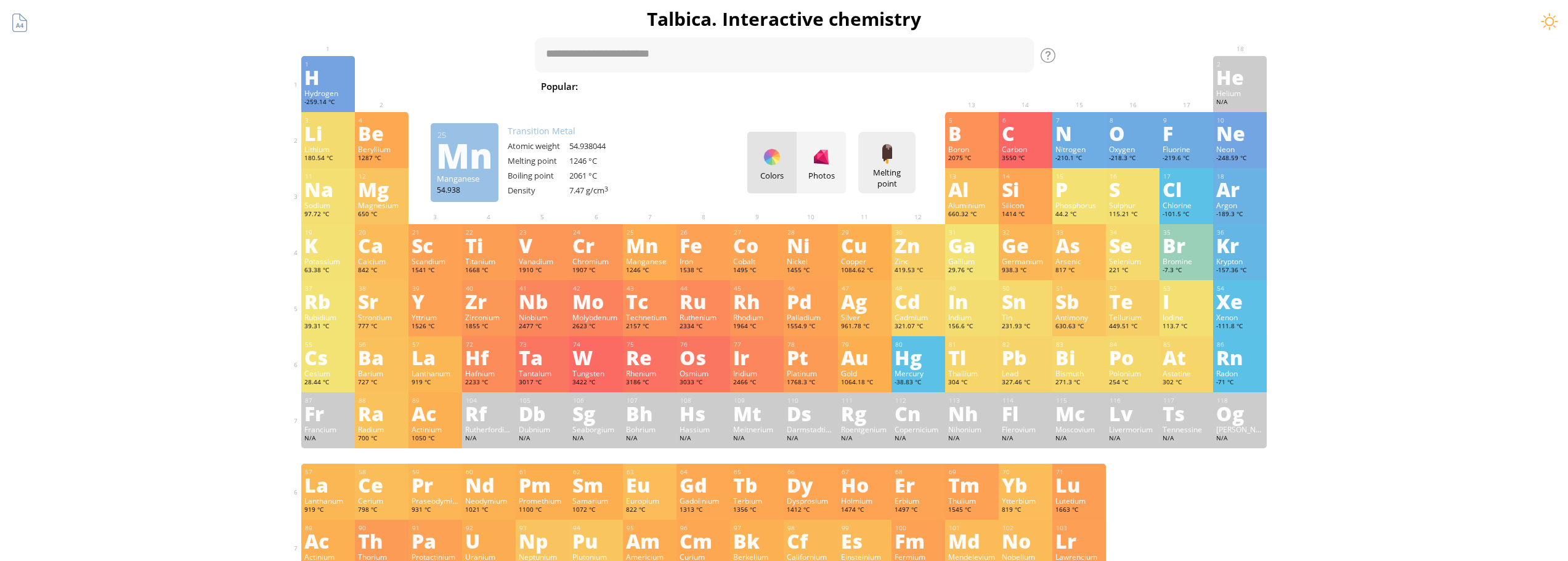
click at [896, 156] on div at bounding box center [887, 154] width 19 height 19
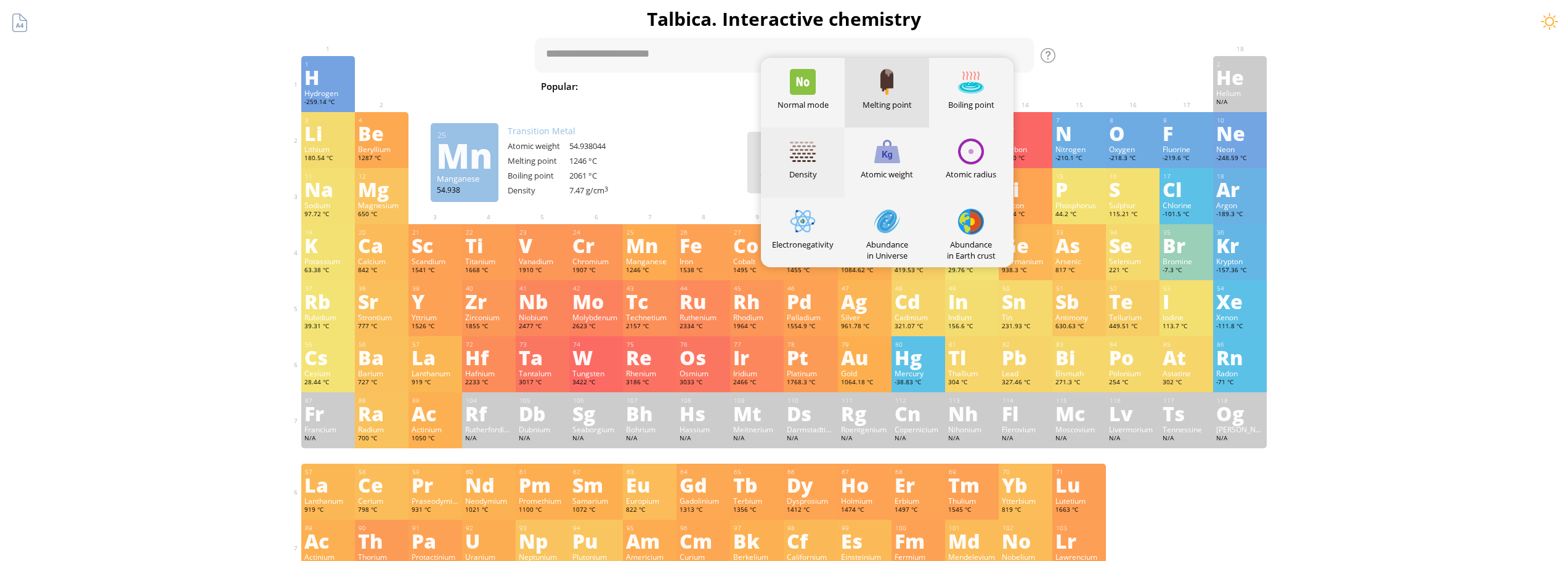
click at [807, 170] on div "Density" at bounding box center [803, 174] width 84 height 11
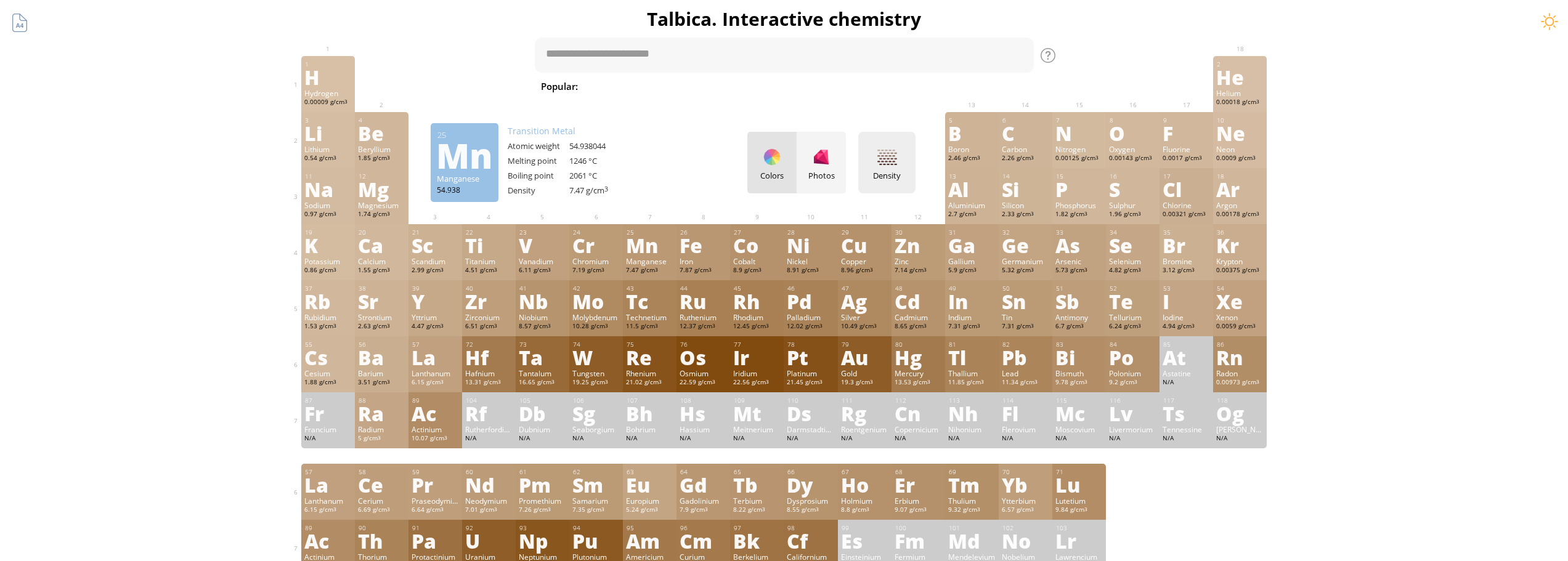
click at [893, 161] on div at bounding box center [887, 156] width 19 height 19
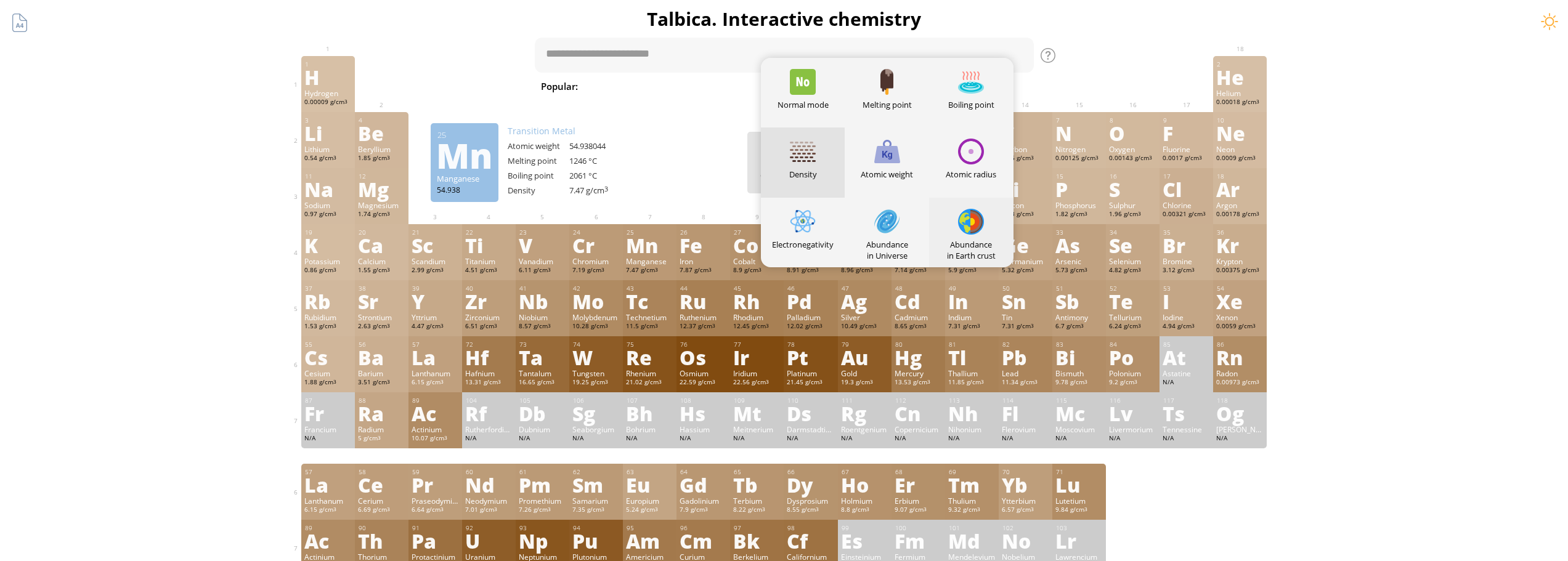
click at [1005, 227] on div "Abundance in Earth crust" at bounding box center [971, 232] width 84 height 69
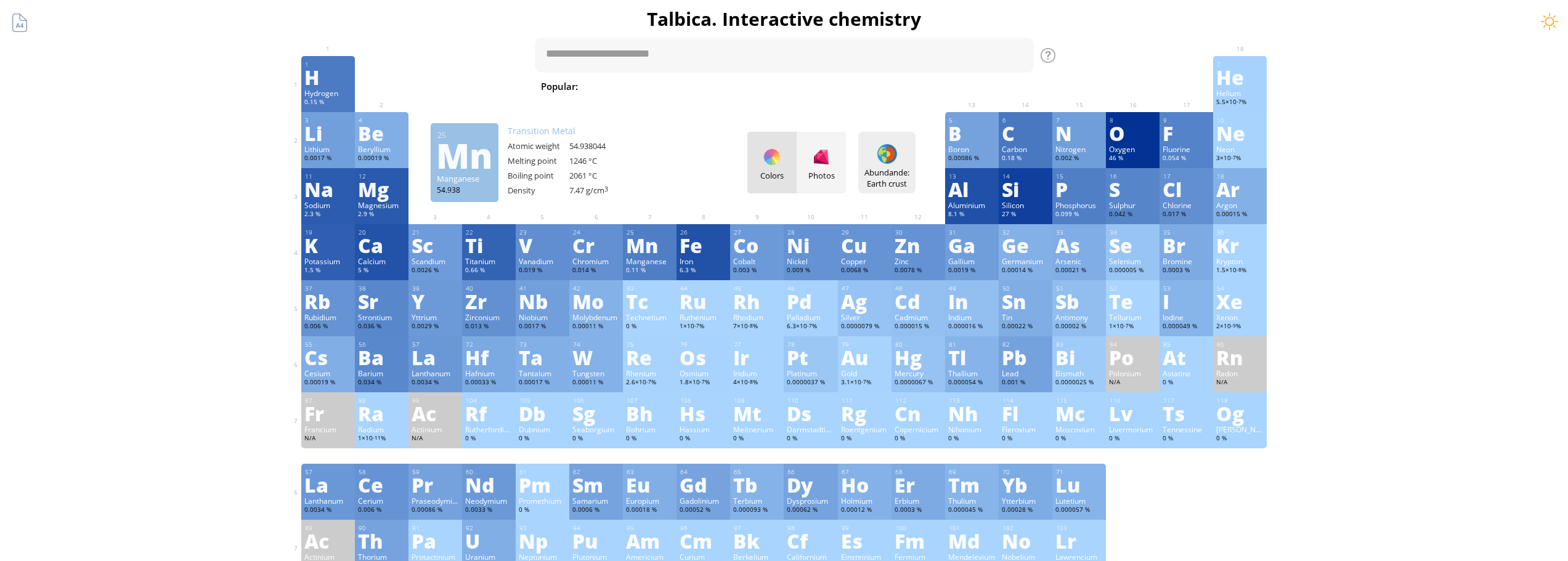
click at [877, 157] on div "Abundande: Earth crust Heatmaps Normal mode Melting point Boiling point Density…" at bounding box center [887, 162] width 57 height 62
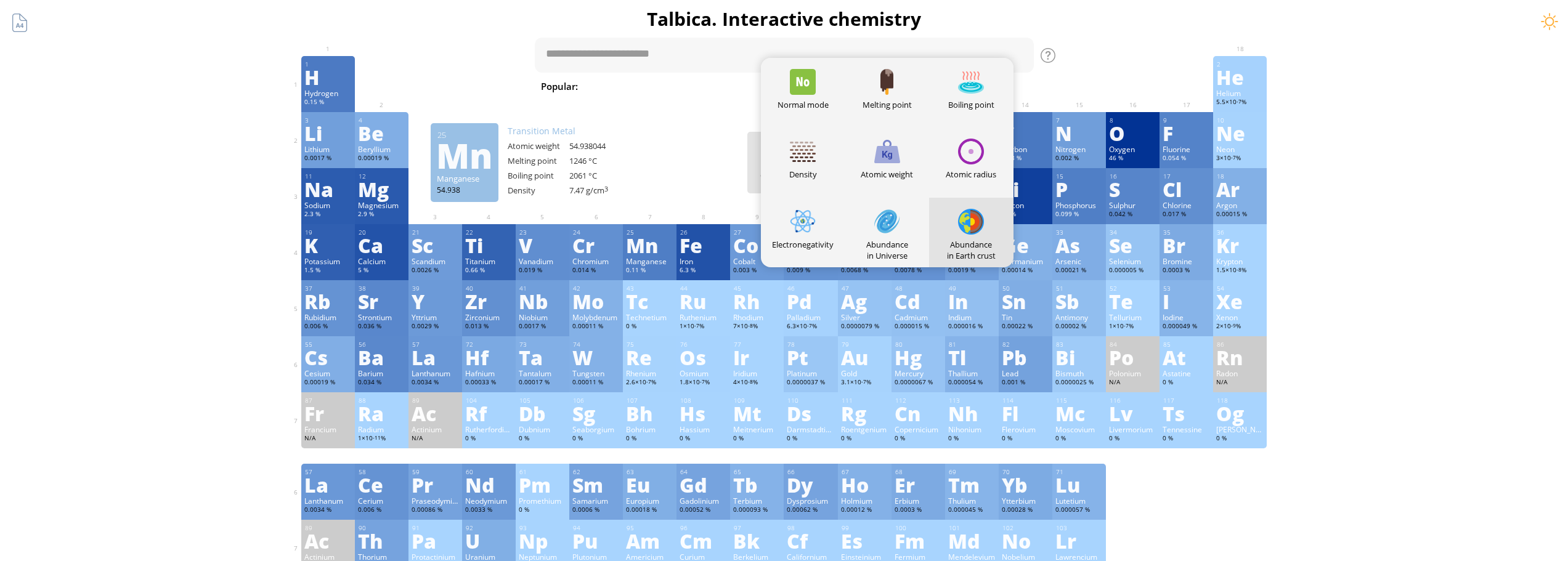
drag, startPoint x: 878, startPoint y: 227, endPoint x: 799, endPoint y: 204, distance: 82.3
click at [878, 226] on div at bounding box center [888, 222] width 26 height 26
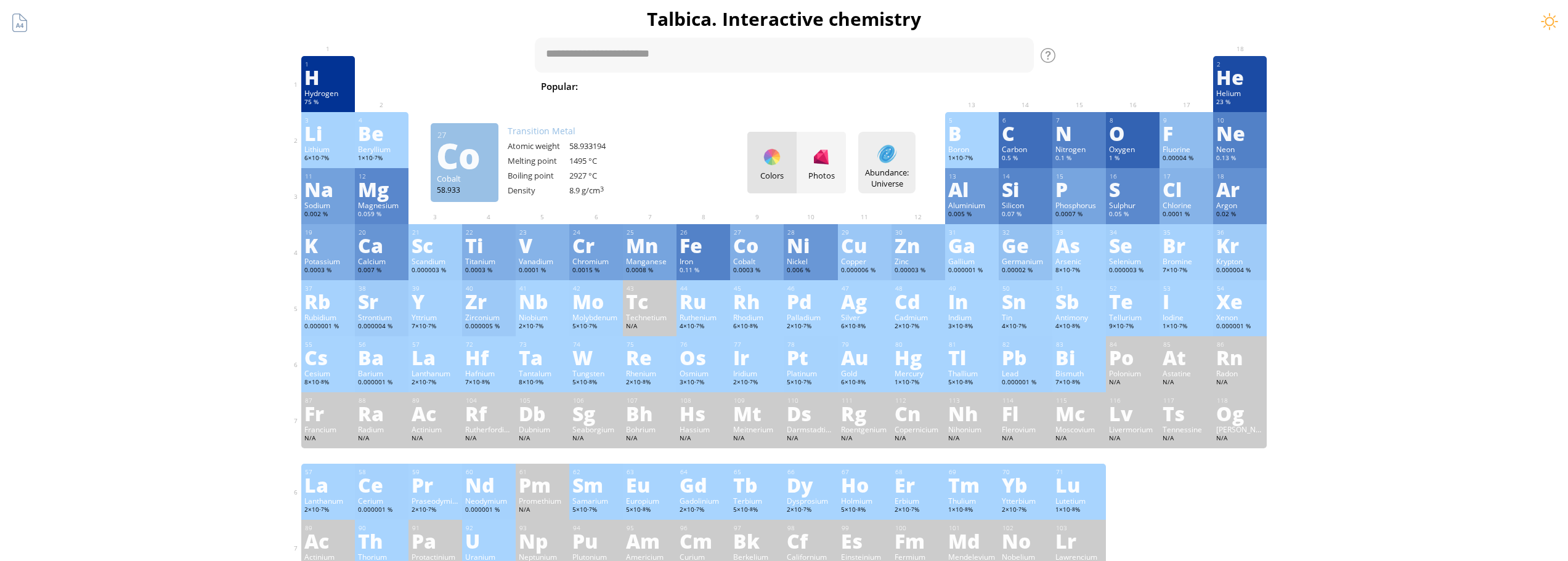
click at [897, 155] on div at bounding box center [887, 154] width 19 height 19
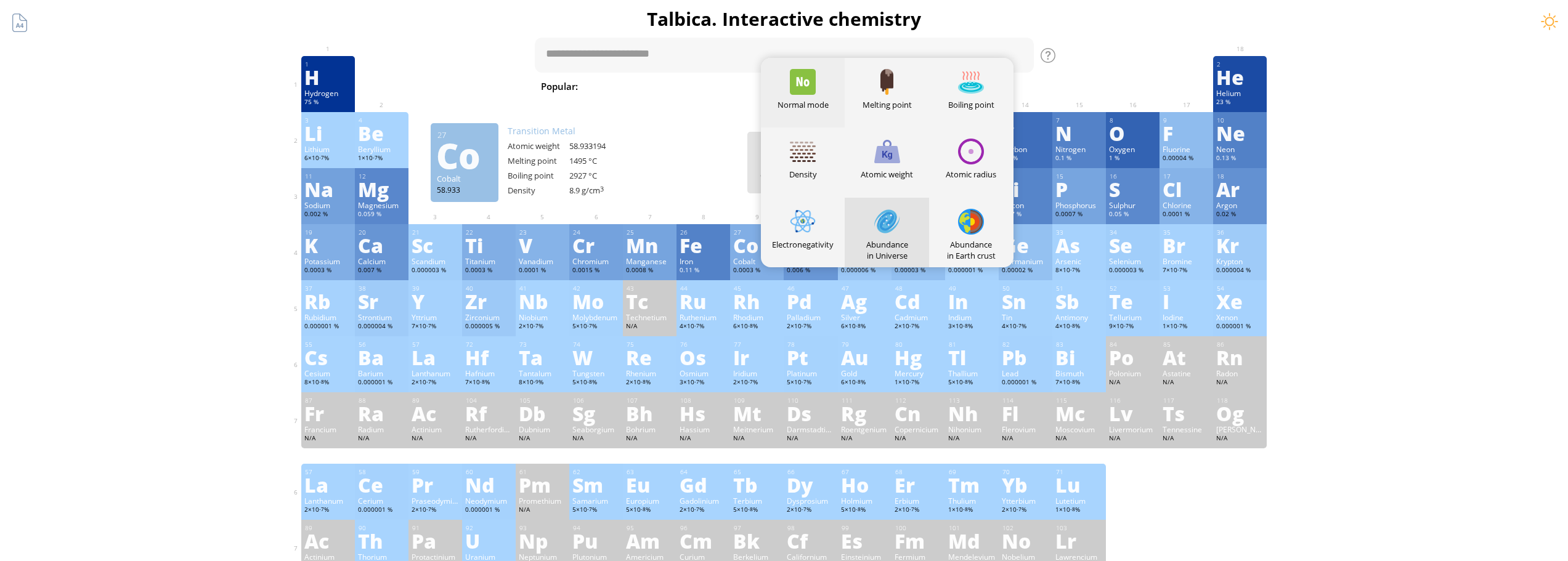
click at [810, 84] on div at bounding box center [803, 82] width 26 height 26
